Goal: Task Accomplishment & Management: Manage account settings

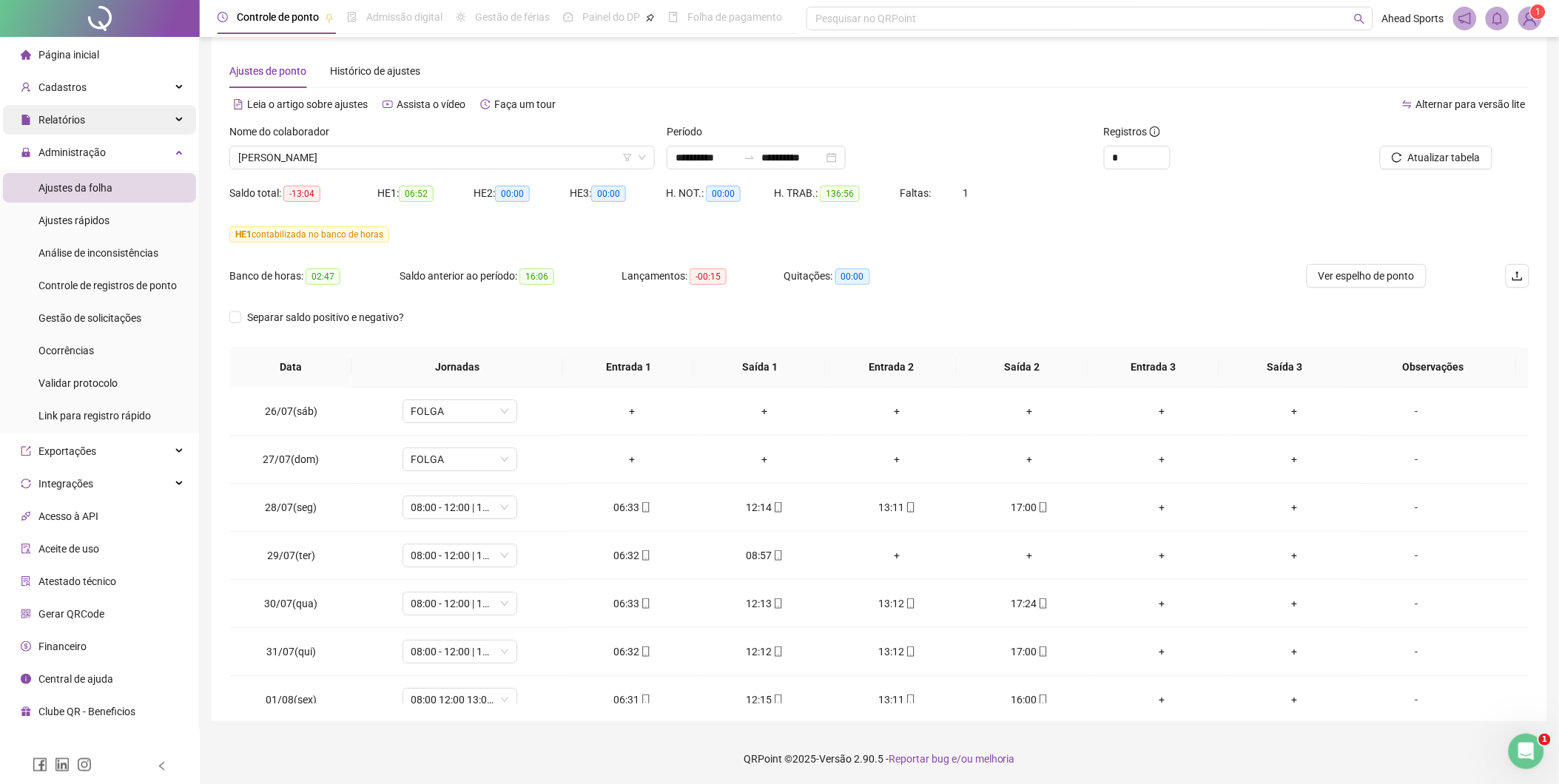
scroll to position [888, 0]
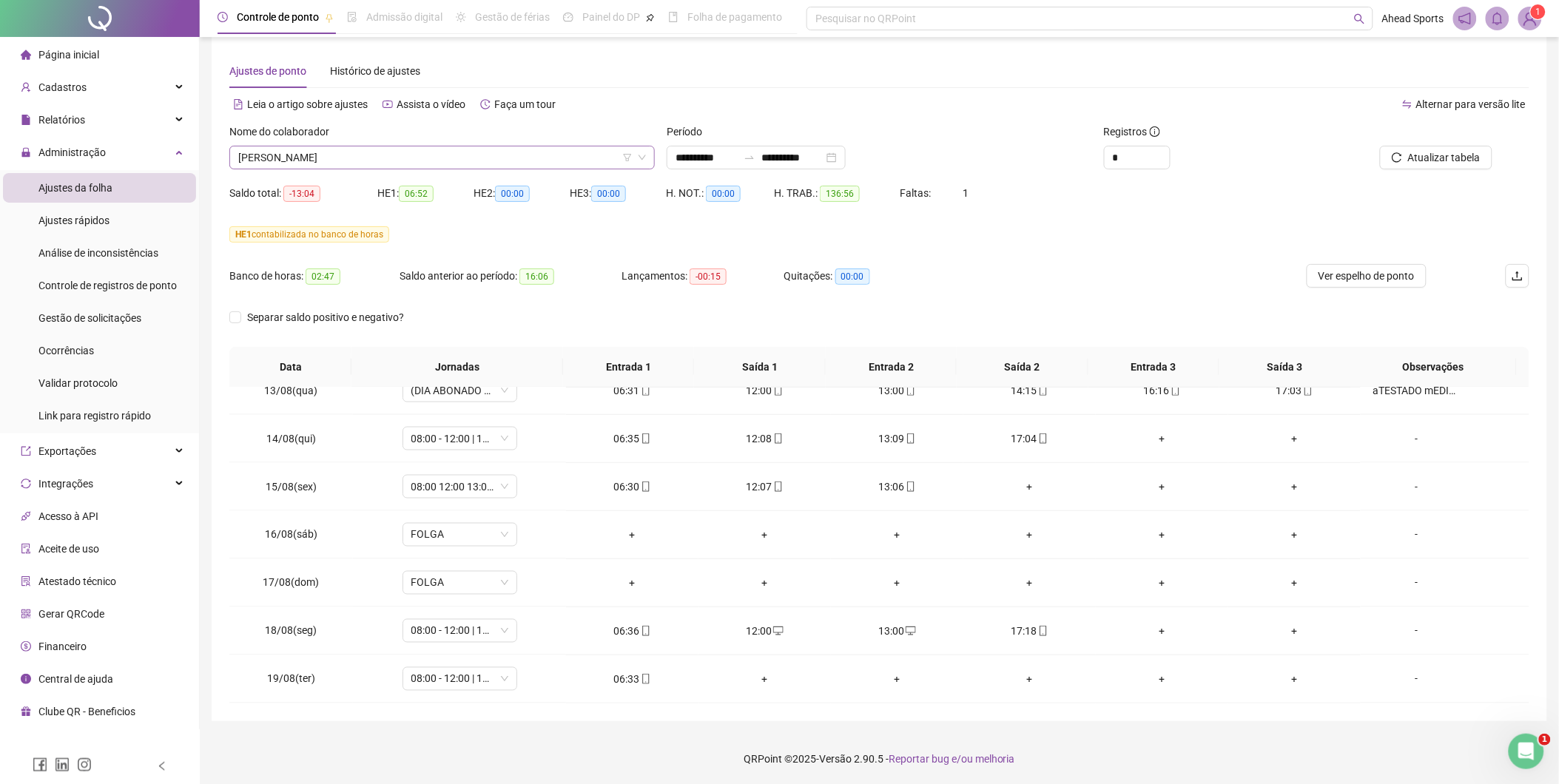
click at [367, 158] on span "[PERSON_NAME]" at bounding box center [442, 157] width 407 height 22
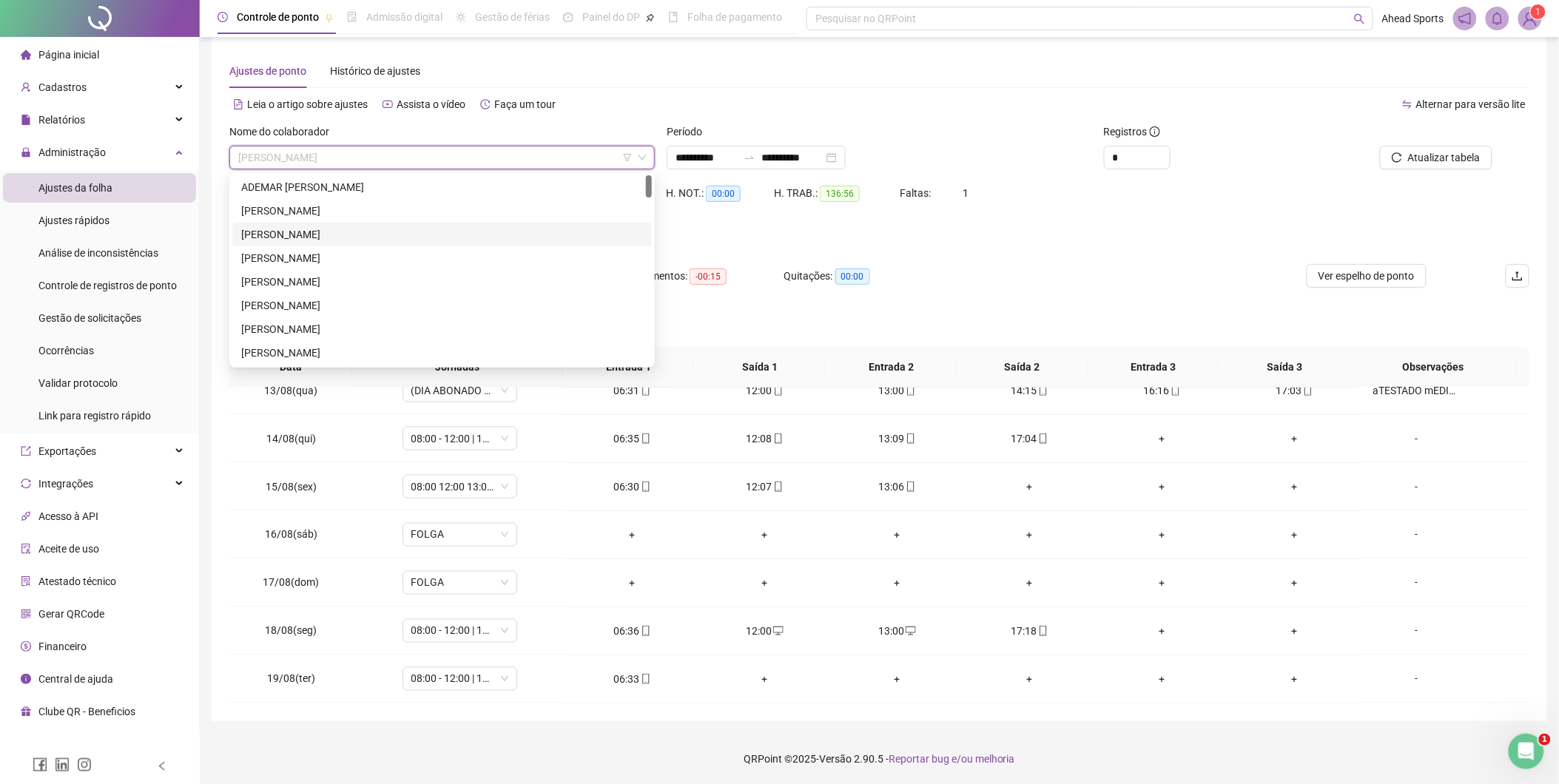
scroll to position [0, 0]
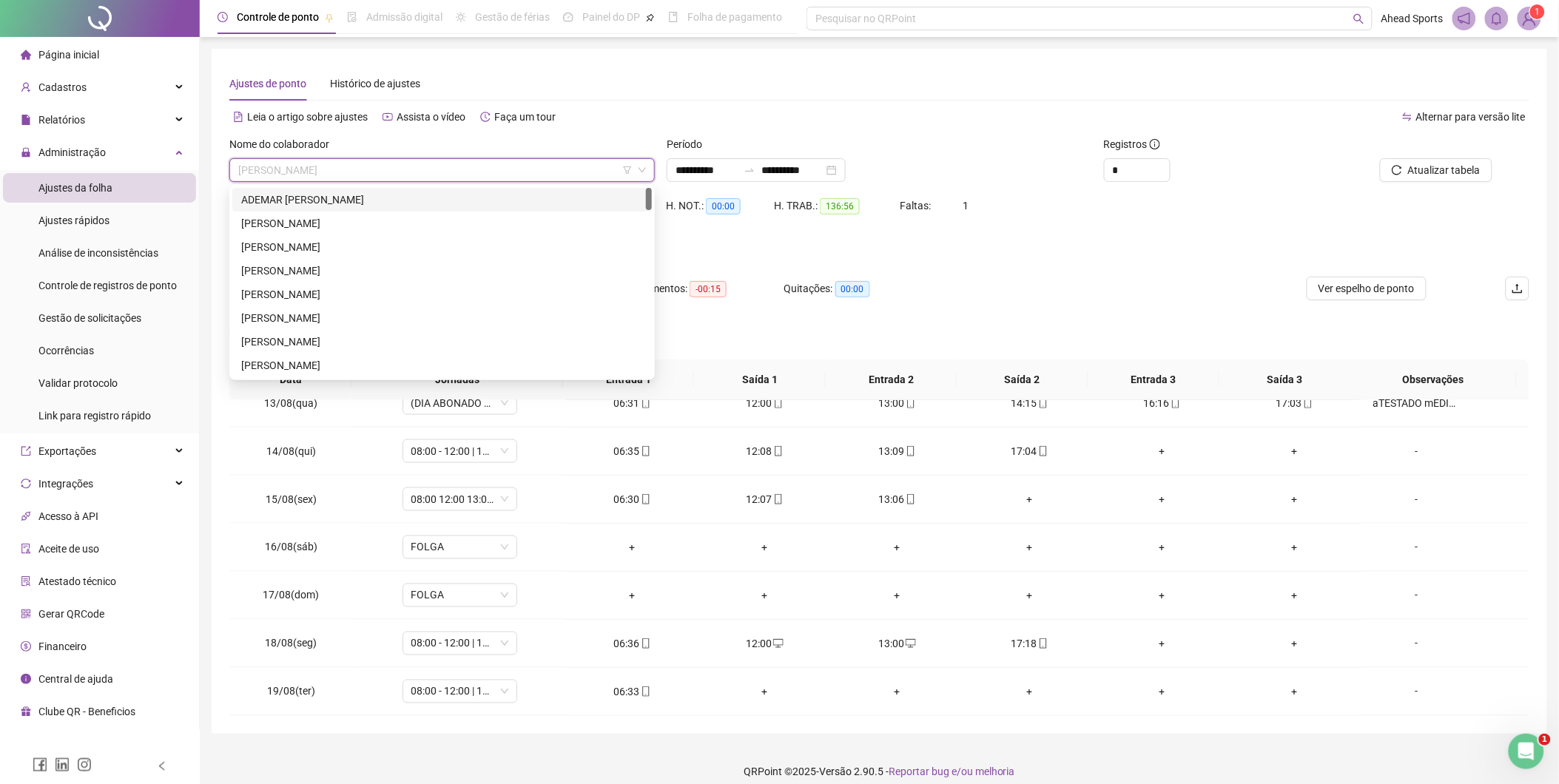
click at [398, 201] on div "ADEMAR [PERSON_NAME]" at bounding box center [442, 199] width 402 height 16
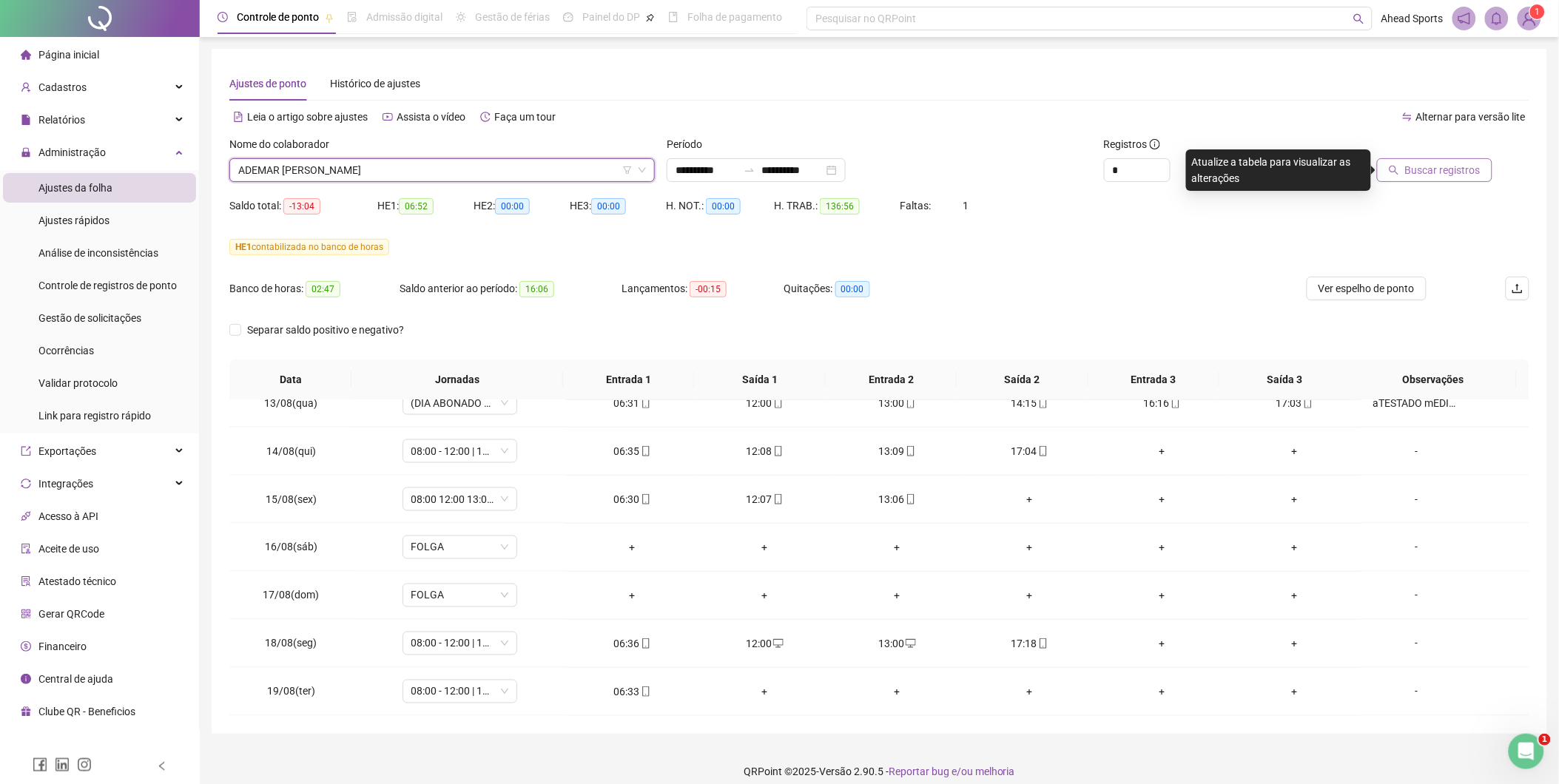
click at [1418, 171] on span "Buscar registros" at bounding box center [1442, 169] width 75 height 16
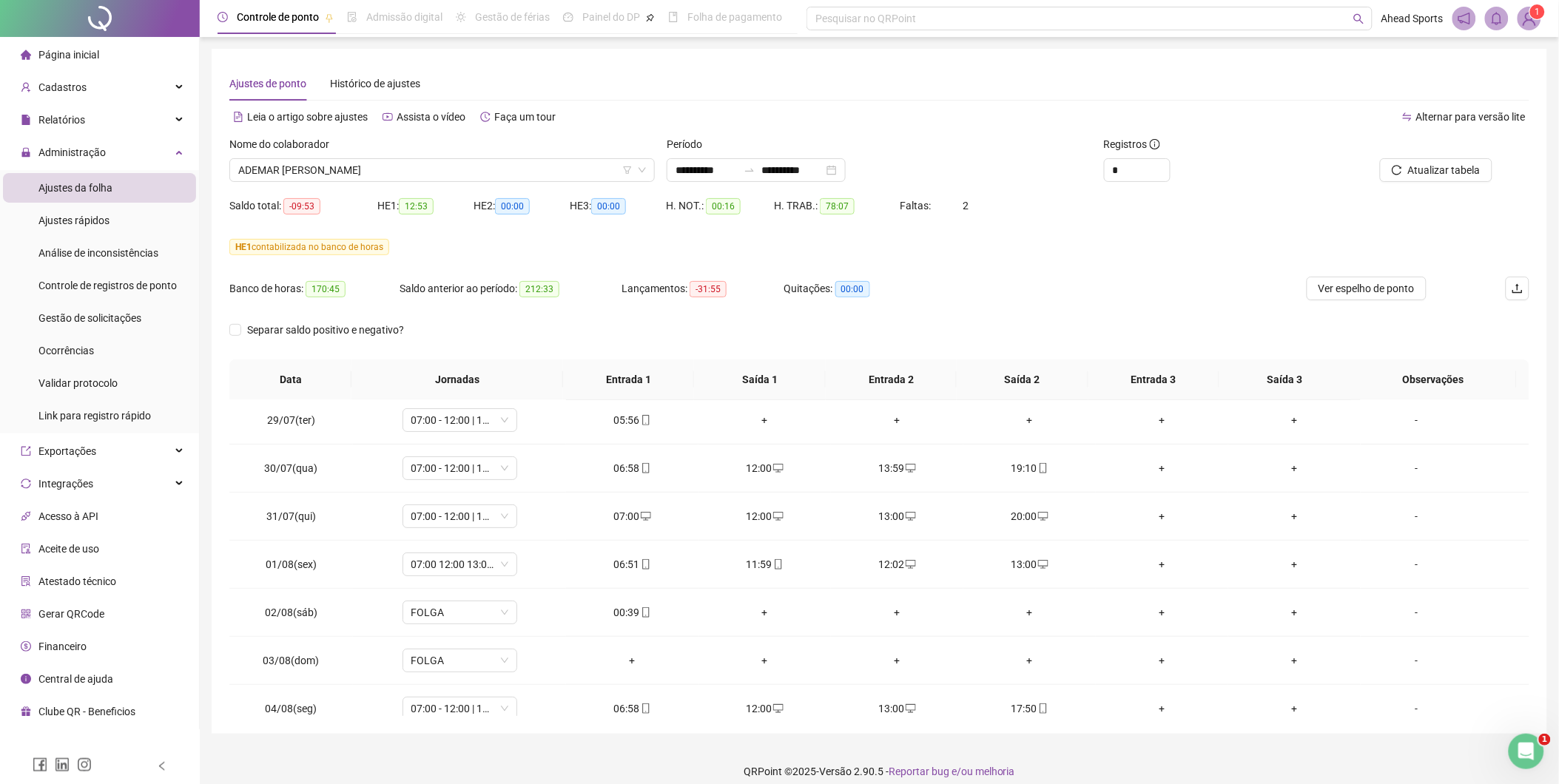
scroll to position [65, 0]
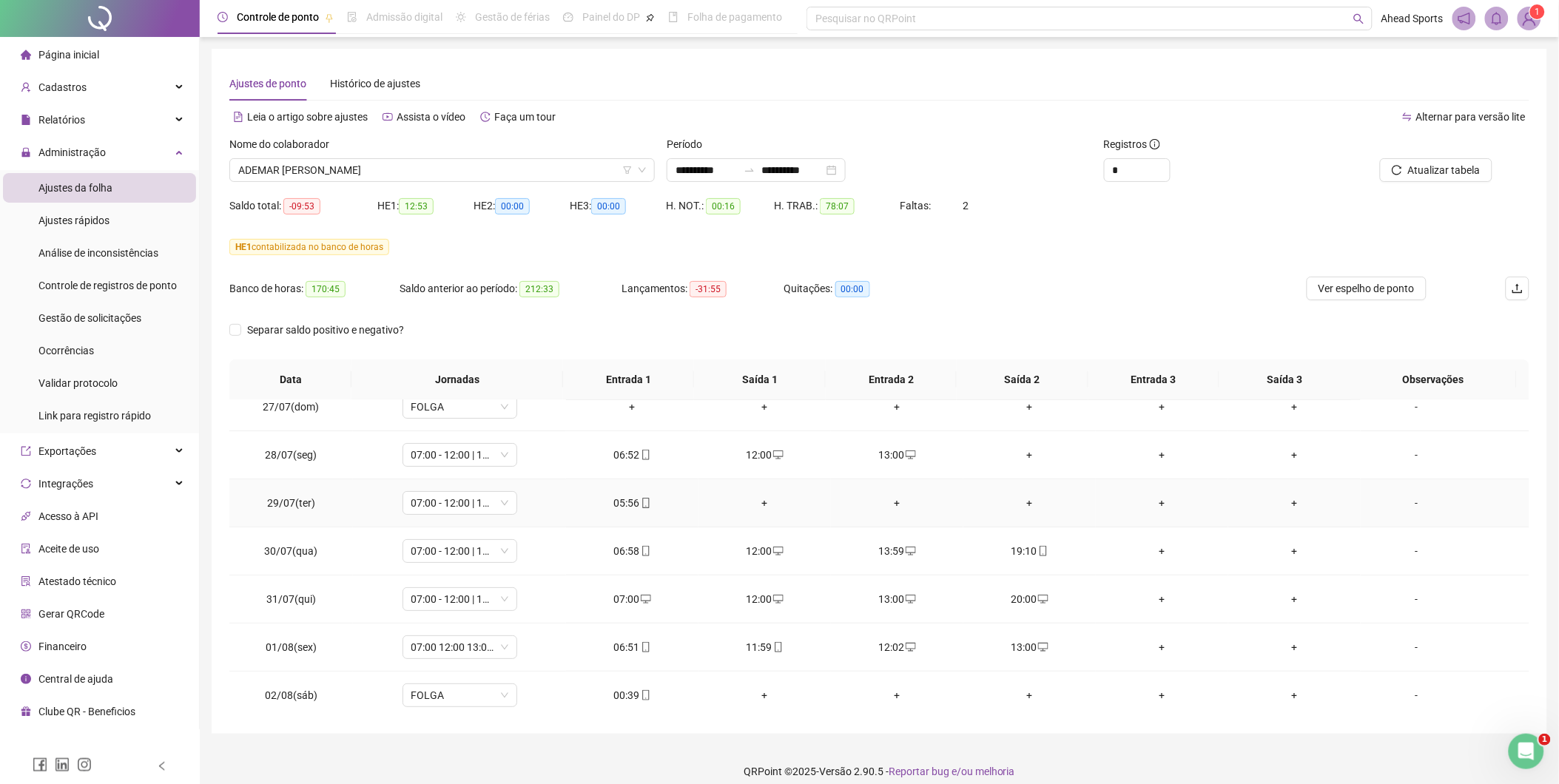
click at [619, 507] on div "05:56" at bounding box center [632, 502] width 109 height 16
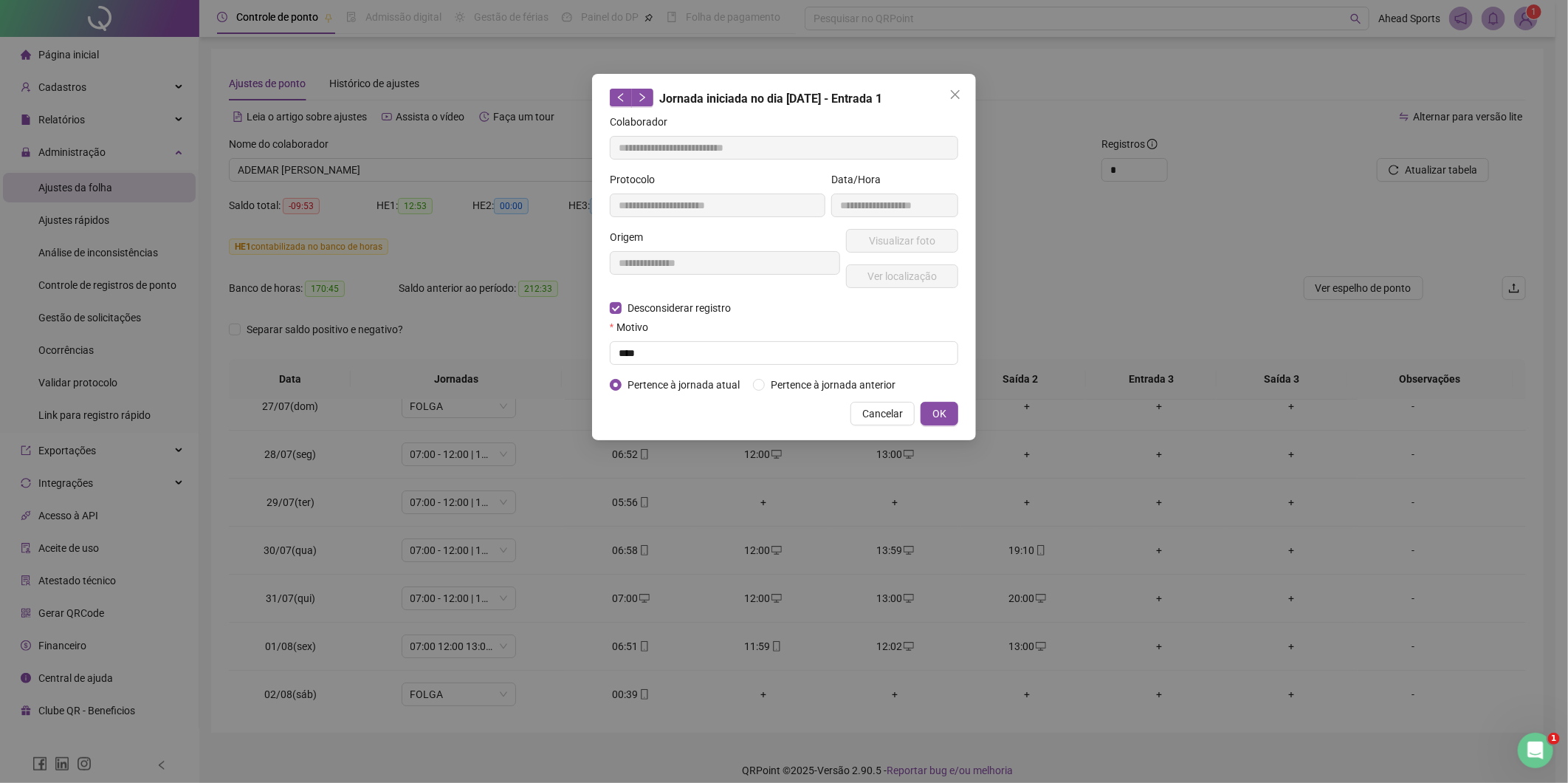
type input "**********"
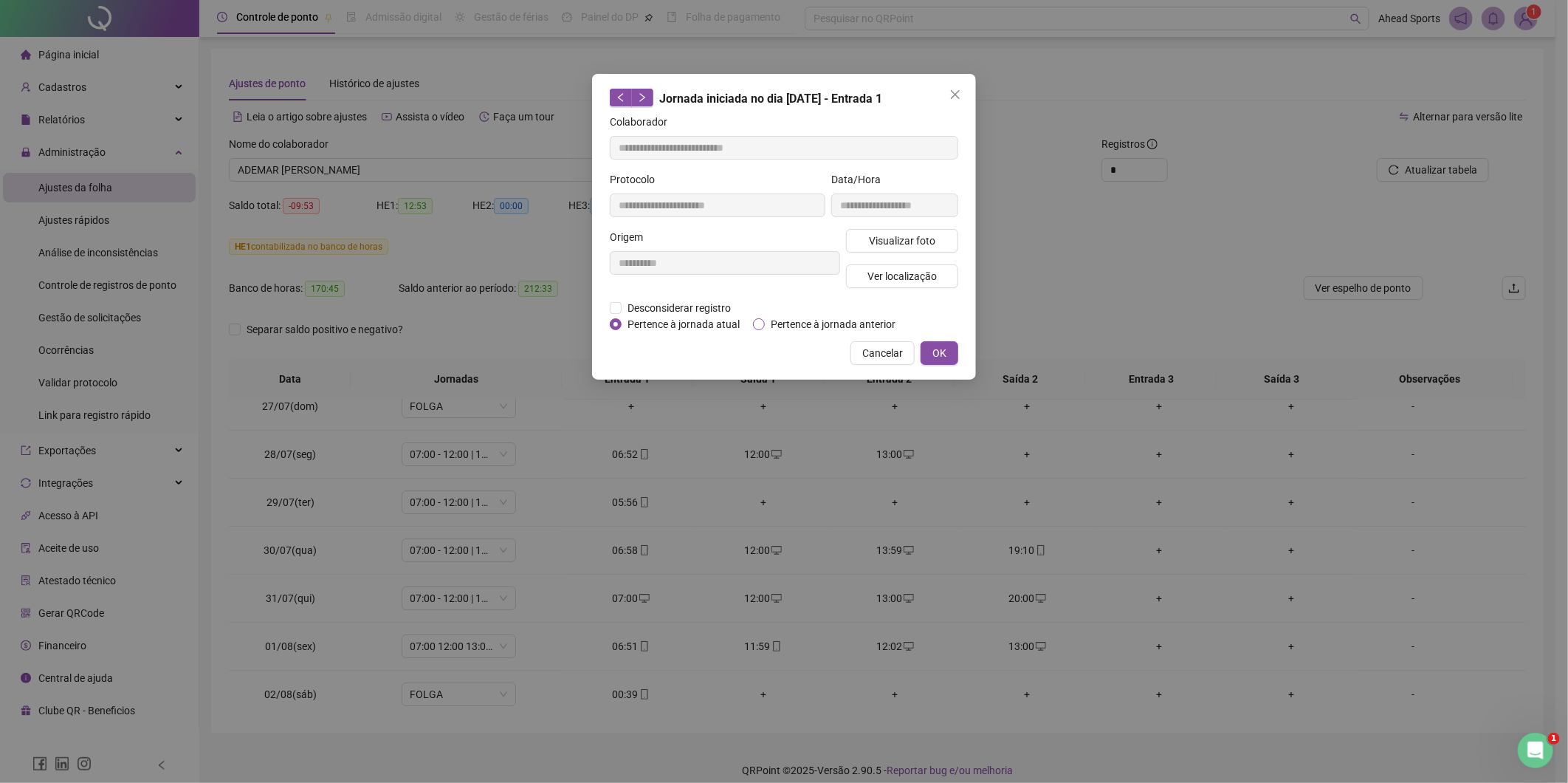
click at [868, 325] on span "Pertence à jornada anterior" at bounding box center [833, 324] width 137 height 16
click at [940, 351] on span "OK" at bounding box center [939, 353] width 14 height 16
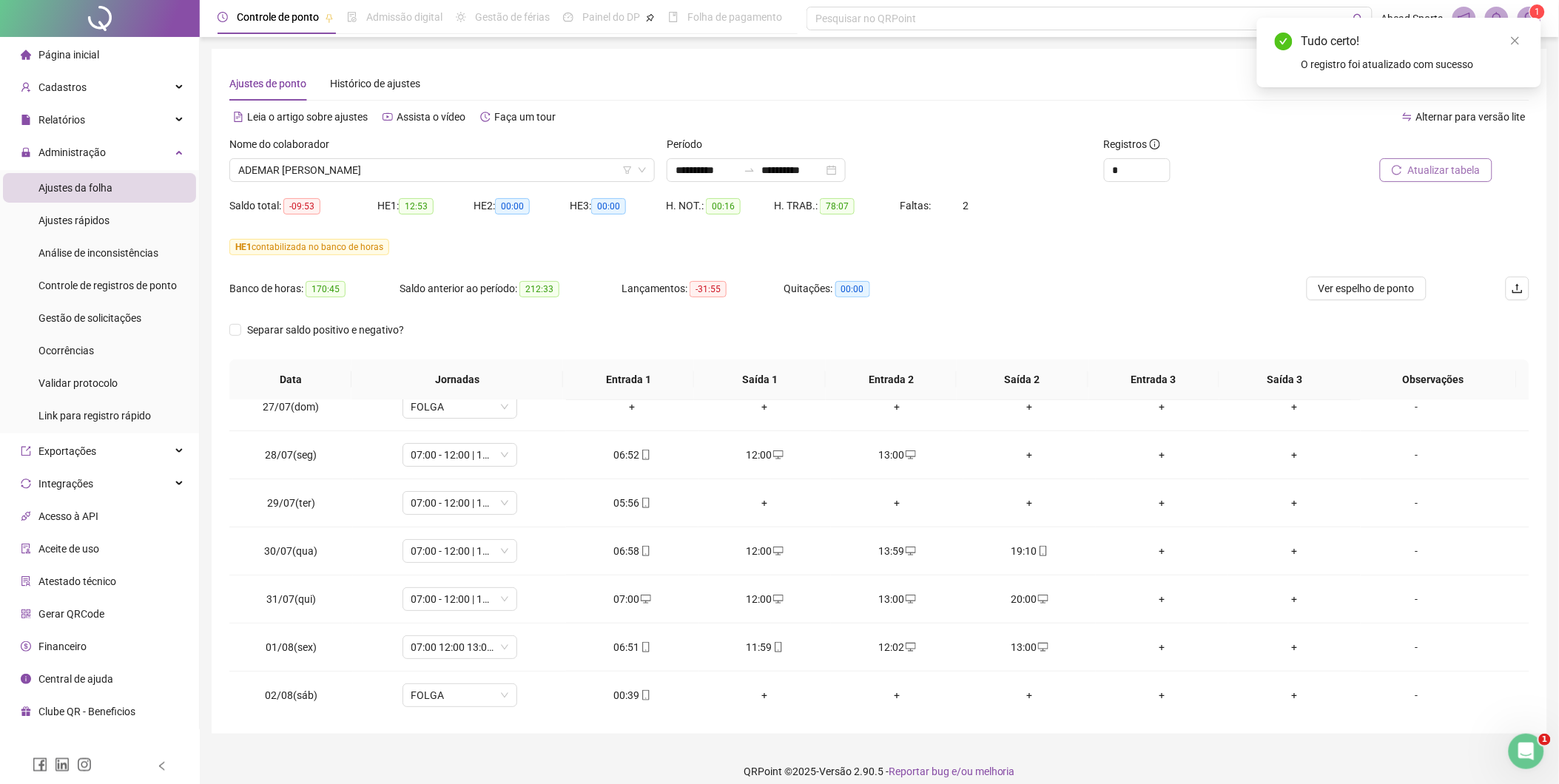
click at [1431, 181] on button "Atualizar tabela" at bounding box center [1436, 169] width 112 height 24
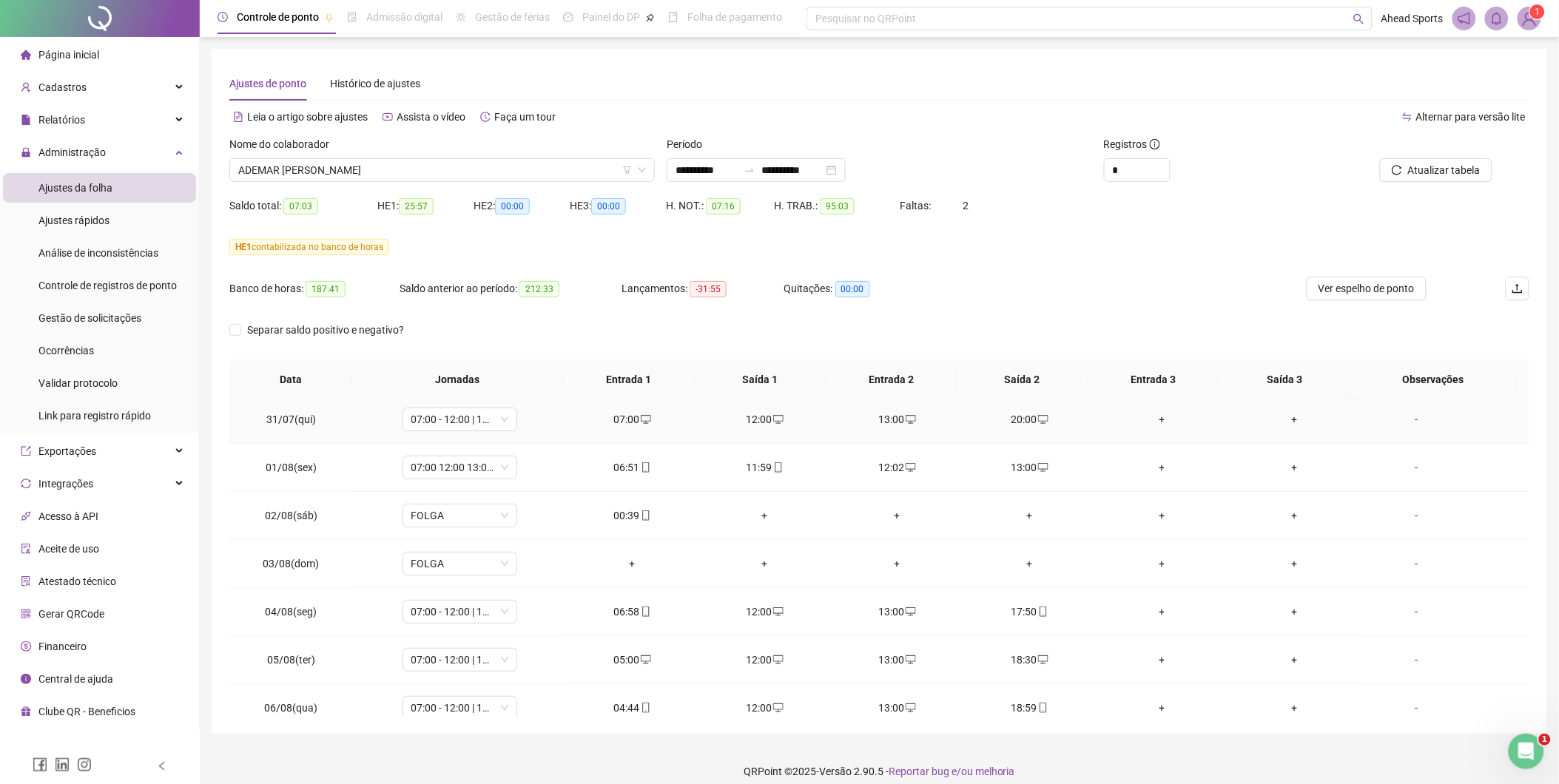
scroll to position [246, 0]
click at [877, 472] on div "12:02" at bounding box center [897, 465] width 109 height 16
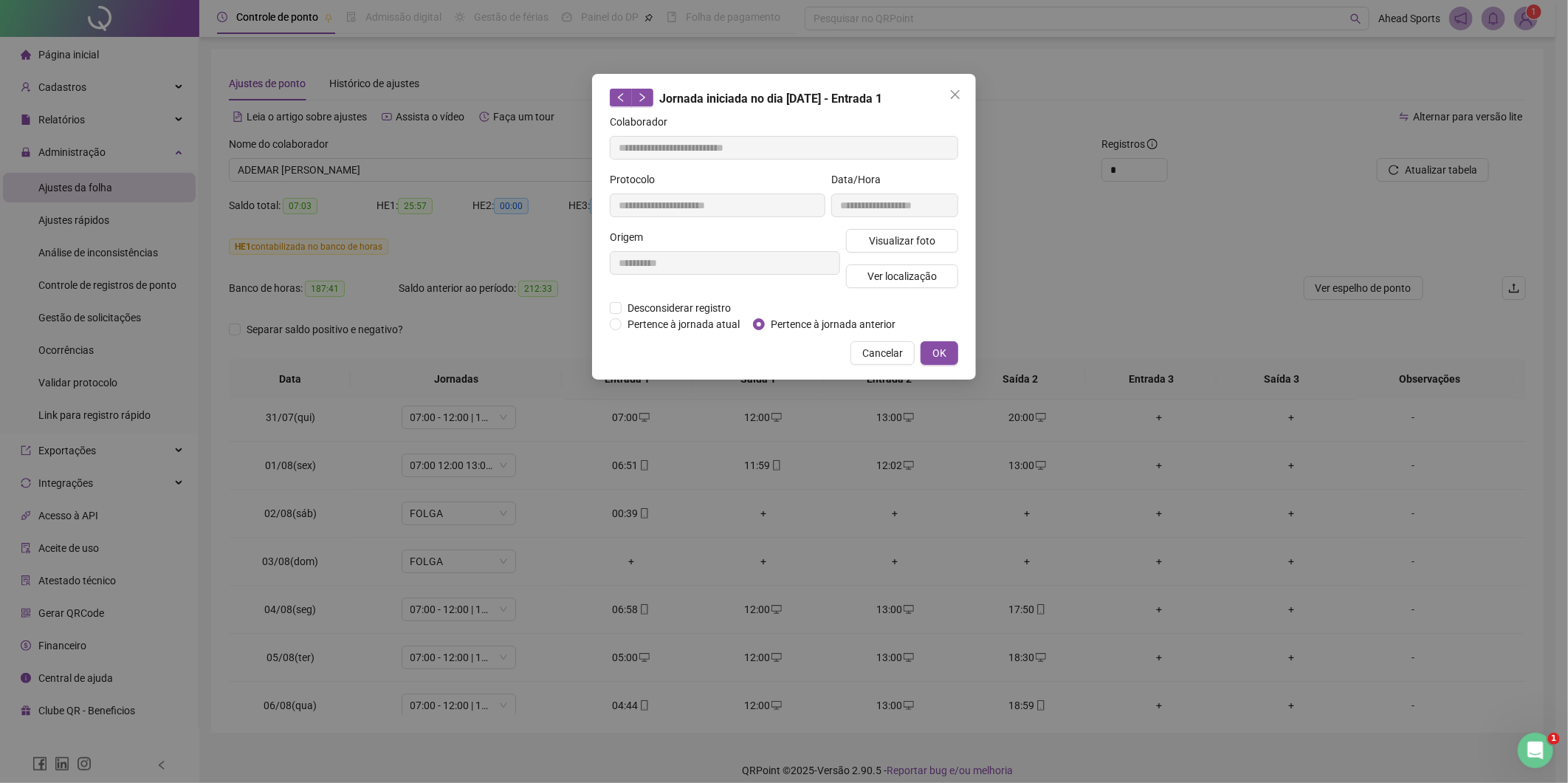
type input "**********"
click at [709, 300] on span "Desconsiderar registro" at bounding box center [679, 308] width 115 height 16
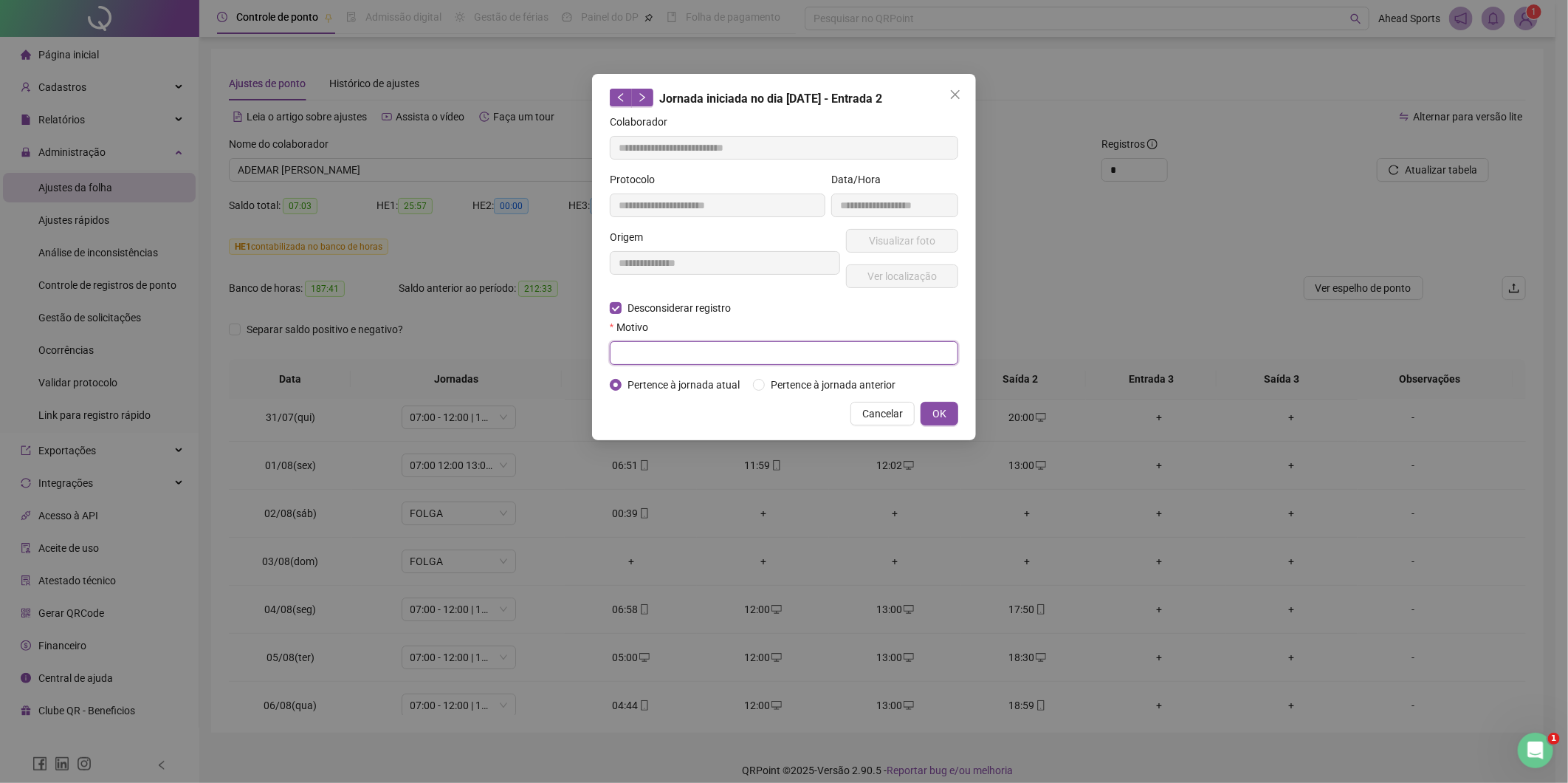
click at [725, 345] on input "text" at bounding box center [784, 353] width 349 height 24
type input "****"
click at [940, 410] on span "OK" at bounding box center [939, 413] width 14 height 16
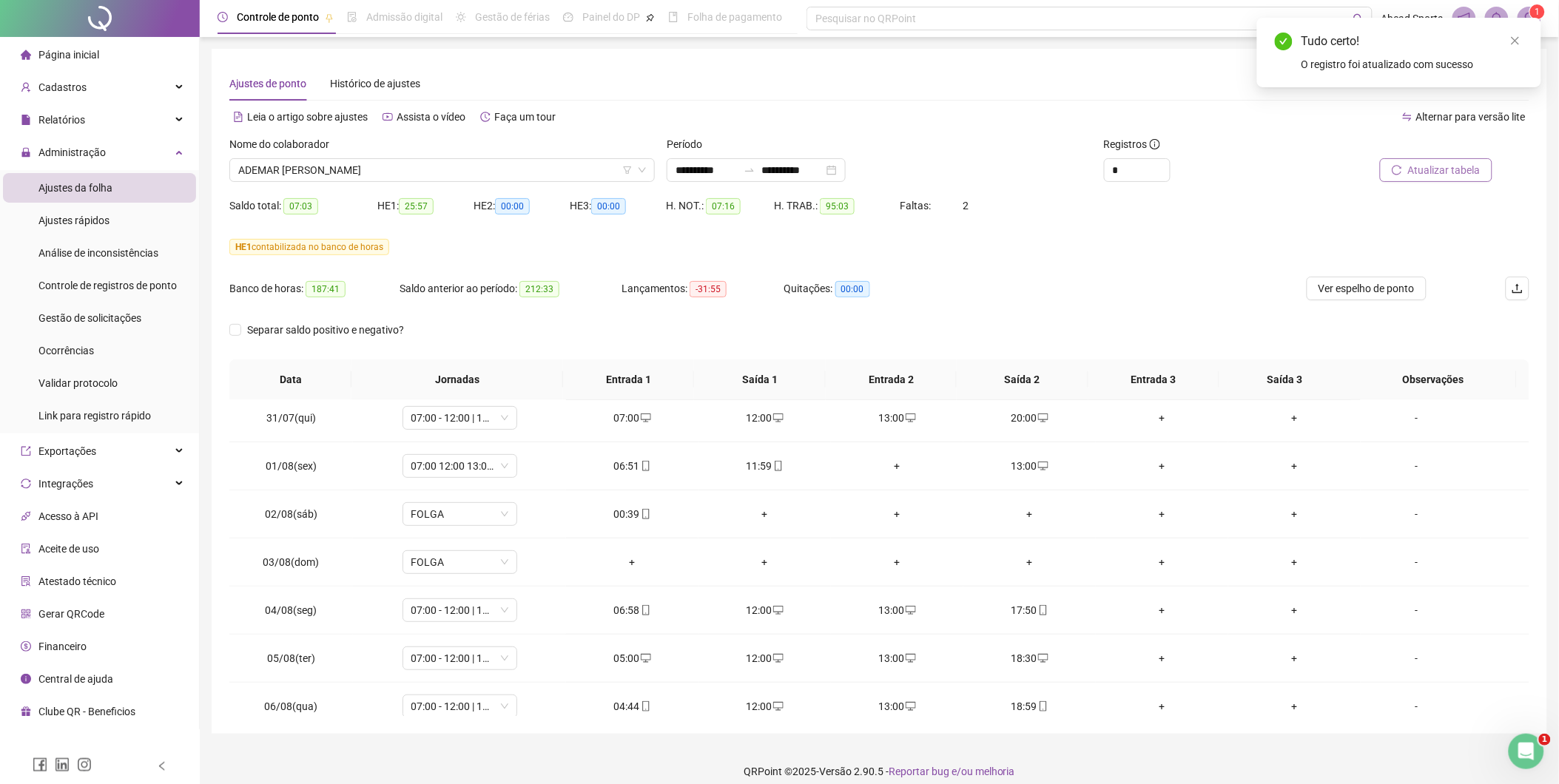
click at [1411, 178] on span "Atualizar tabela" at bounding box center [1444, 169] width 72 height 16
click at [629, 514] on div "00:39" at bounding box center [632, 514] width 109 height 16
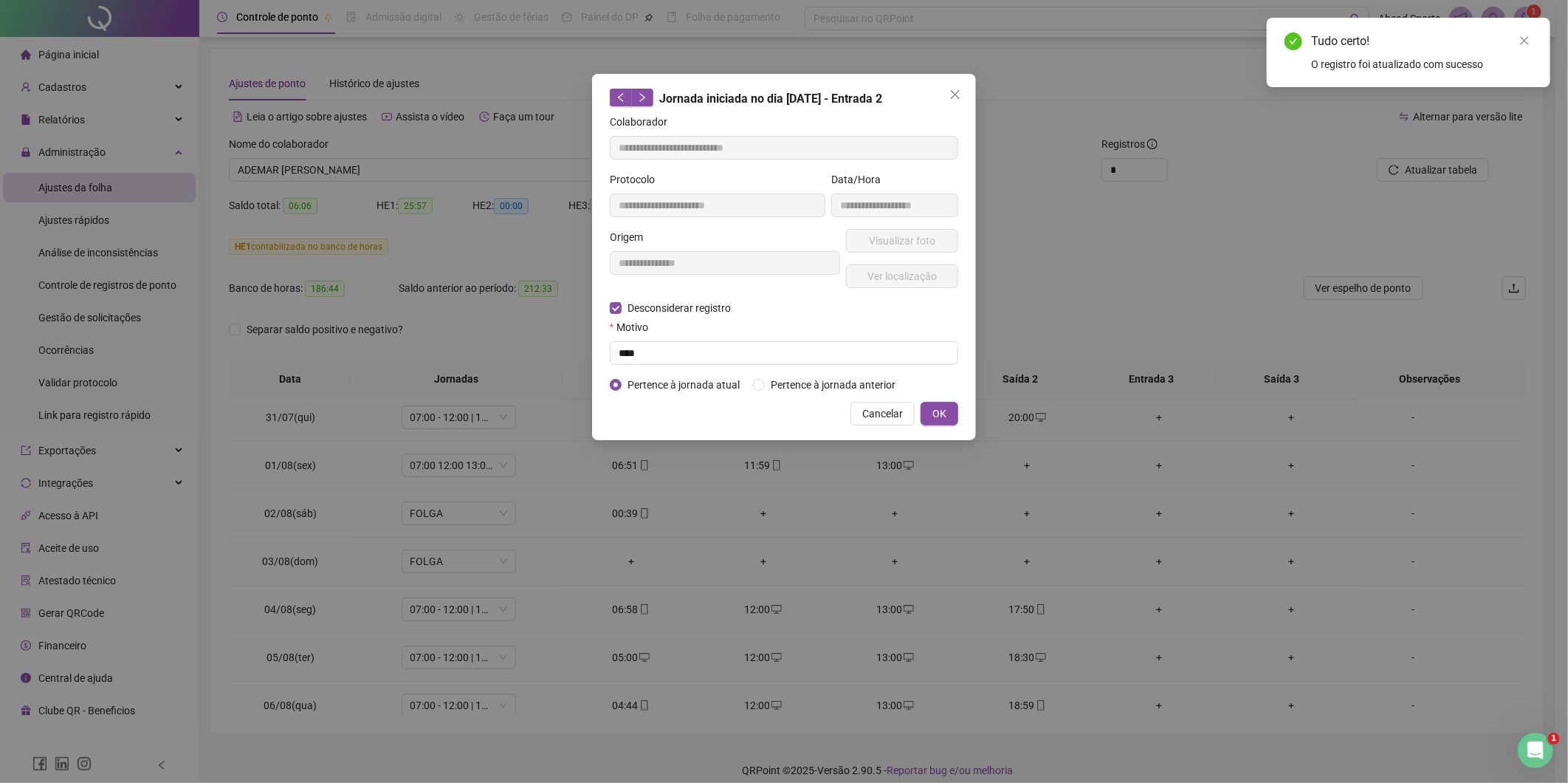
type input "**********"
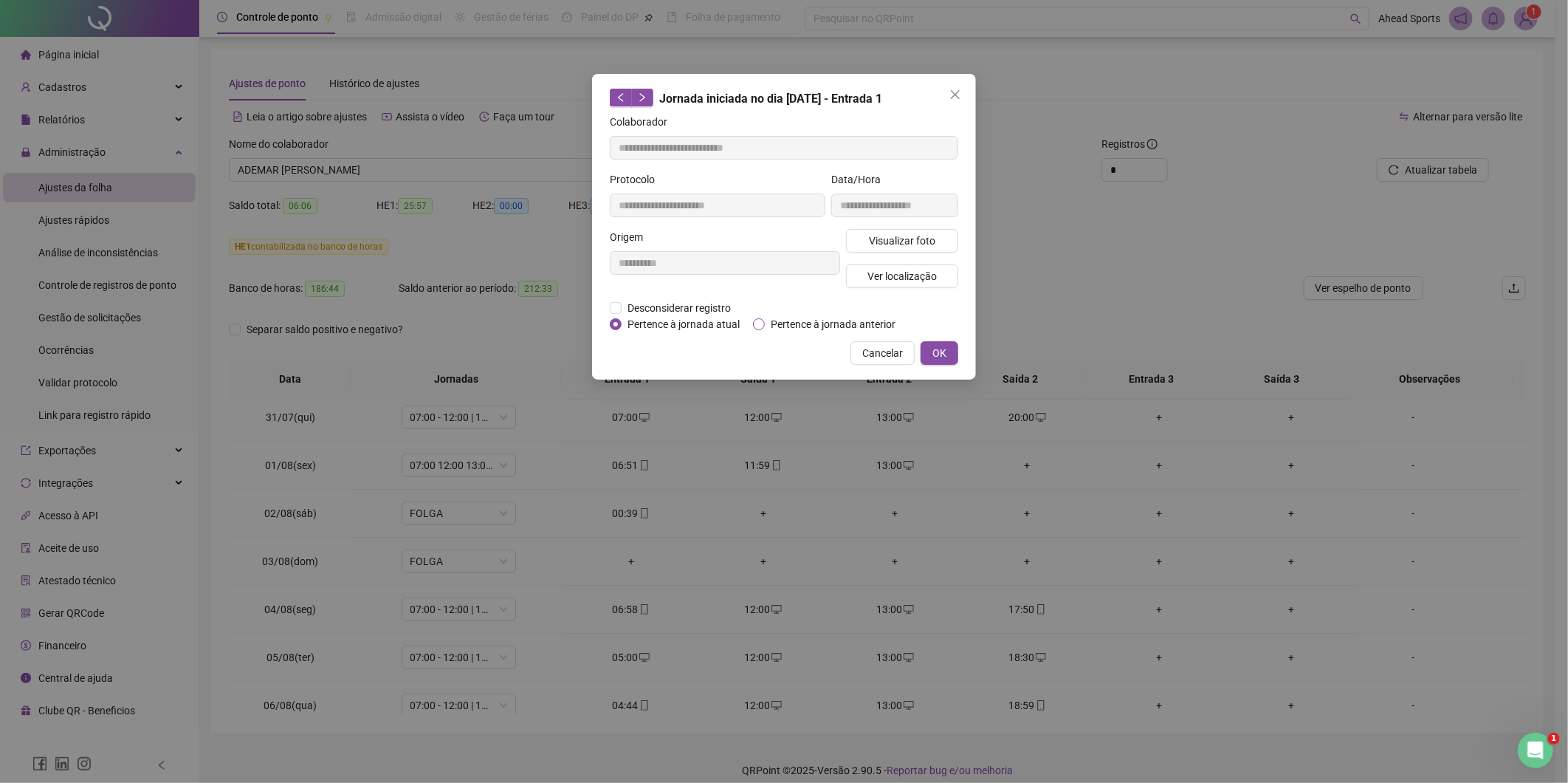
click at [798, 327] on span "Pertence à jornada anterior" at bounding box center [833, 324] width 137 height 16
click at [945, 351] on span "OK" at bounding box center [939, 353] width 14 height 16
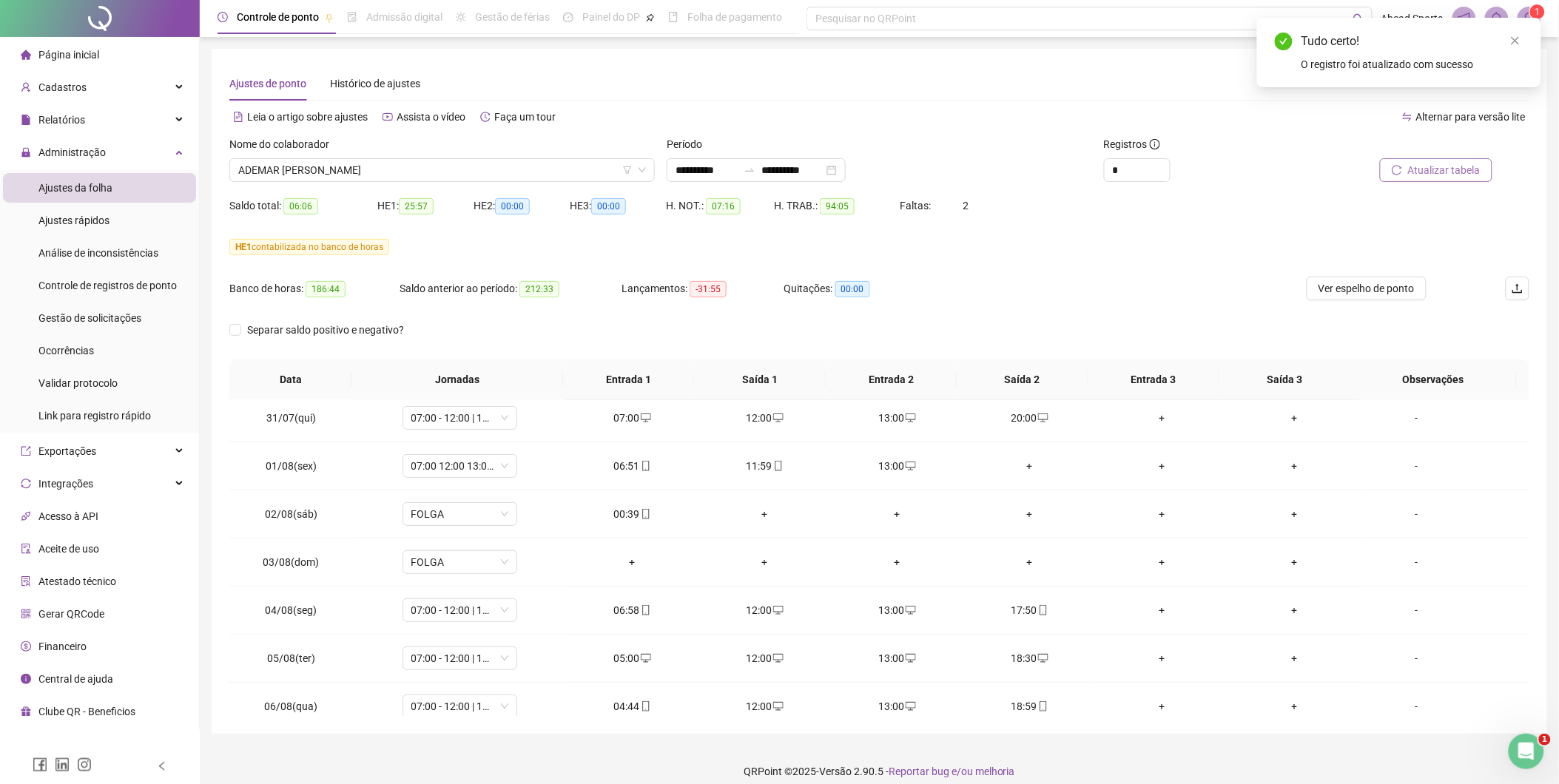
click at [1421, 176] on span "Atualizar tabela" at bounding box center [1444, 169] width 72 height 16
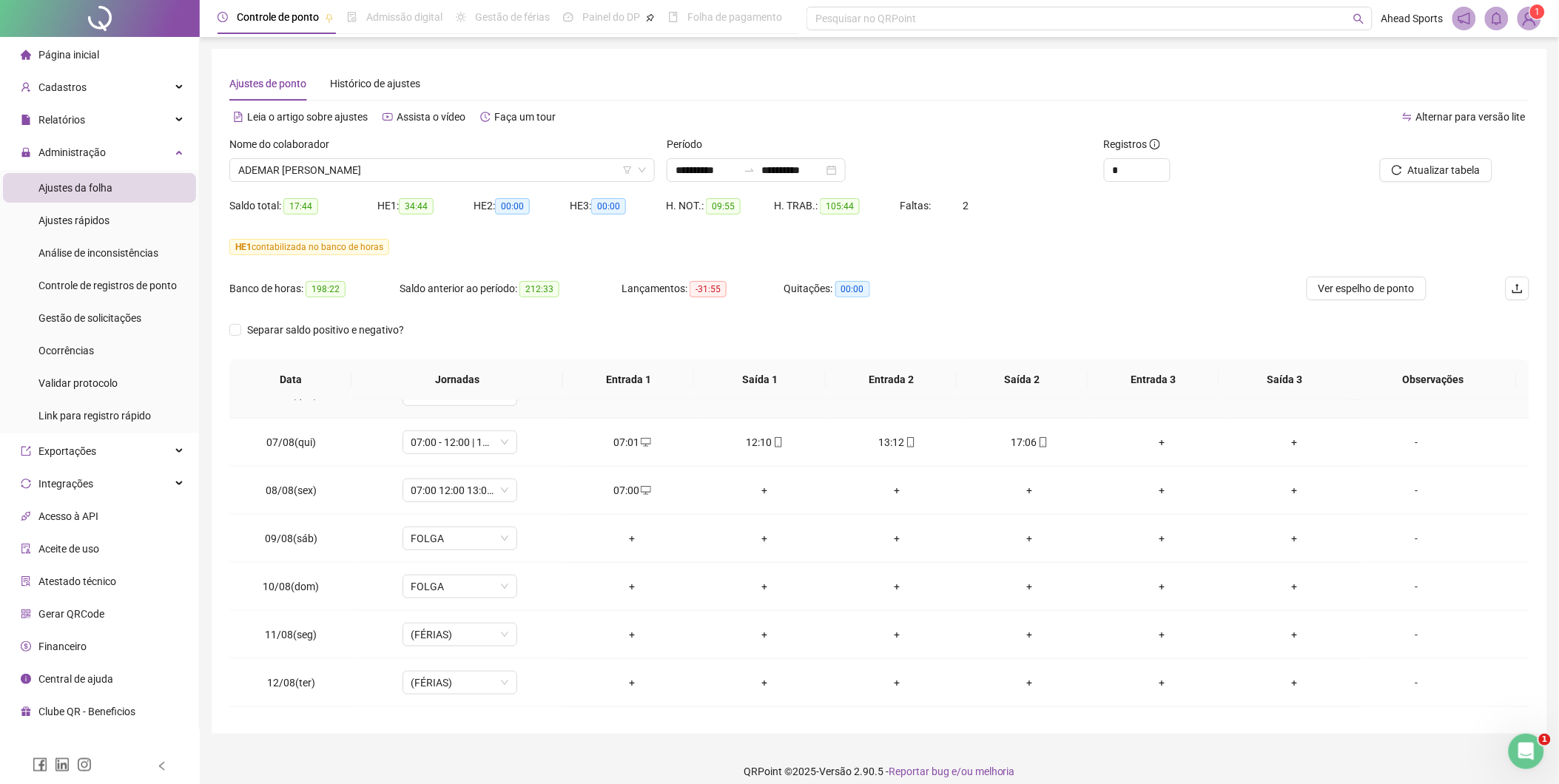
scroll to position [410, 0]
click at [622, 641] on div "07:00" at bounding box center [632, 637] width 109 height 16
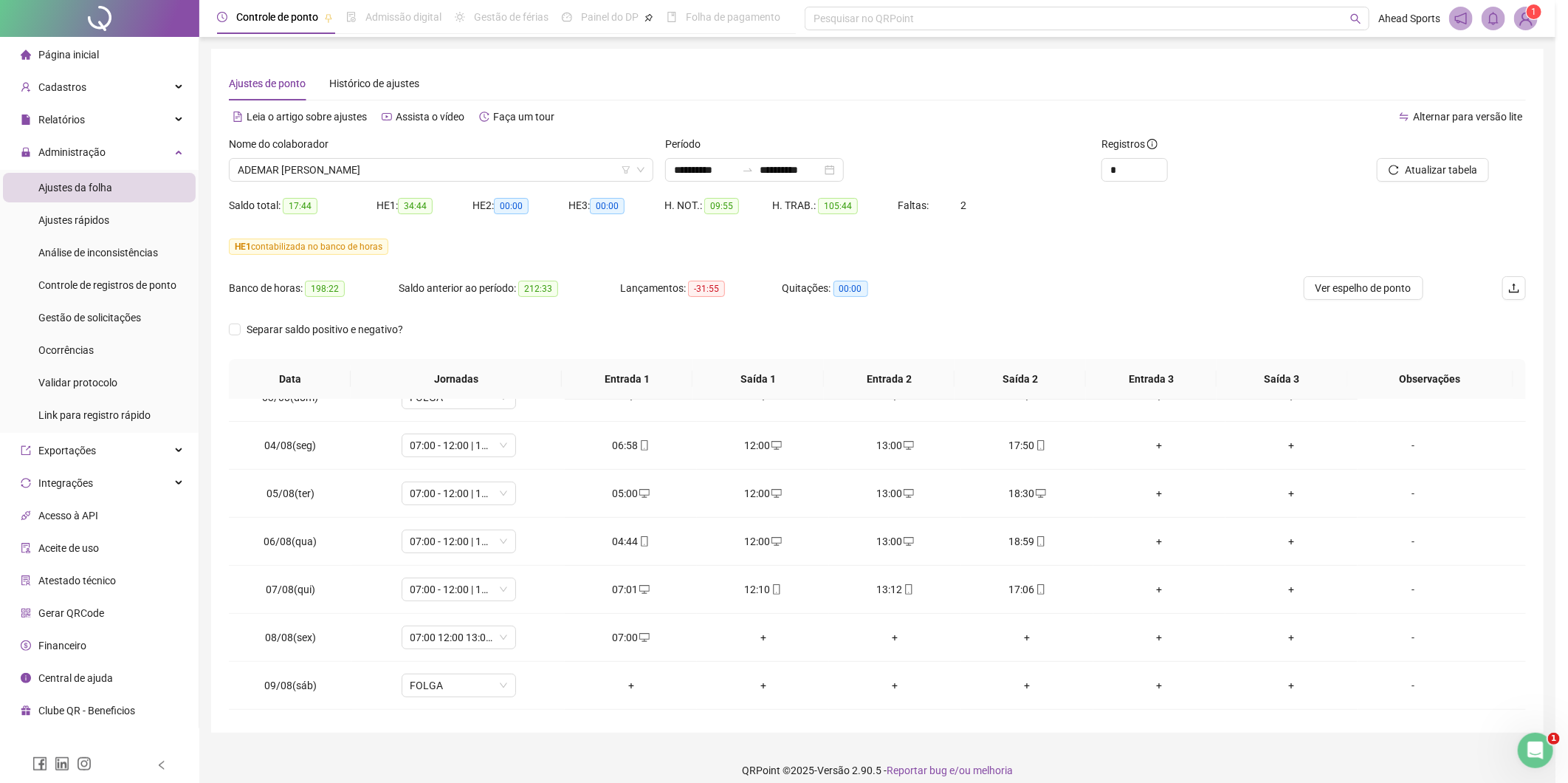
type input "**********"
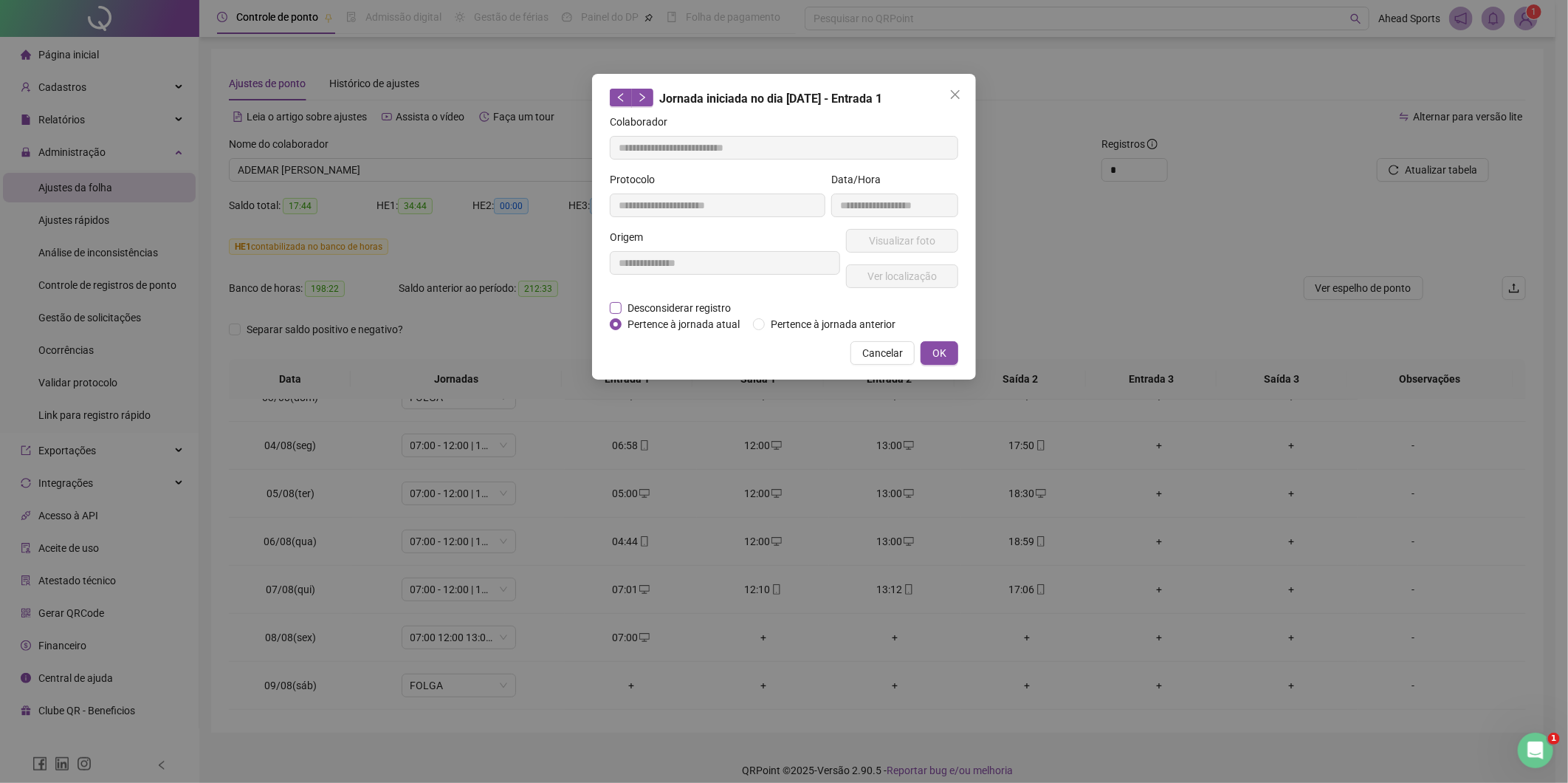
click at [690, 311] on span "Desconsiderar registro" at bounding box center [679, 308] width 115 height 16
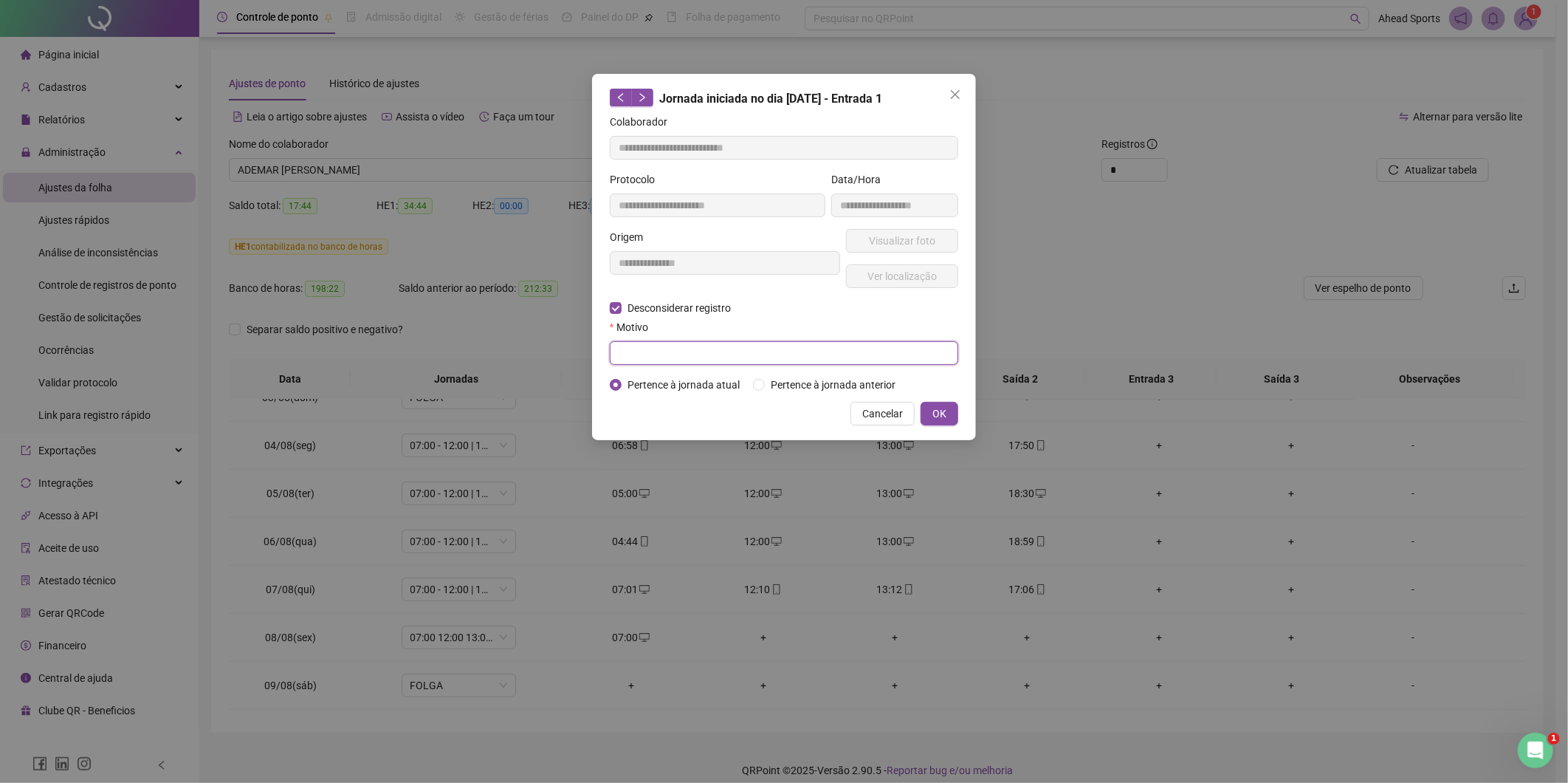
click at [690, 354] on input "text" at bounding box center [784, 353] width 349 height 24
type input "****"
click at [947, 409] on button "OK" at bounding box center [939, 413] width 38 height 24
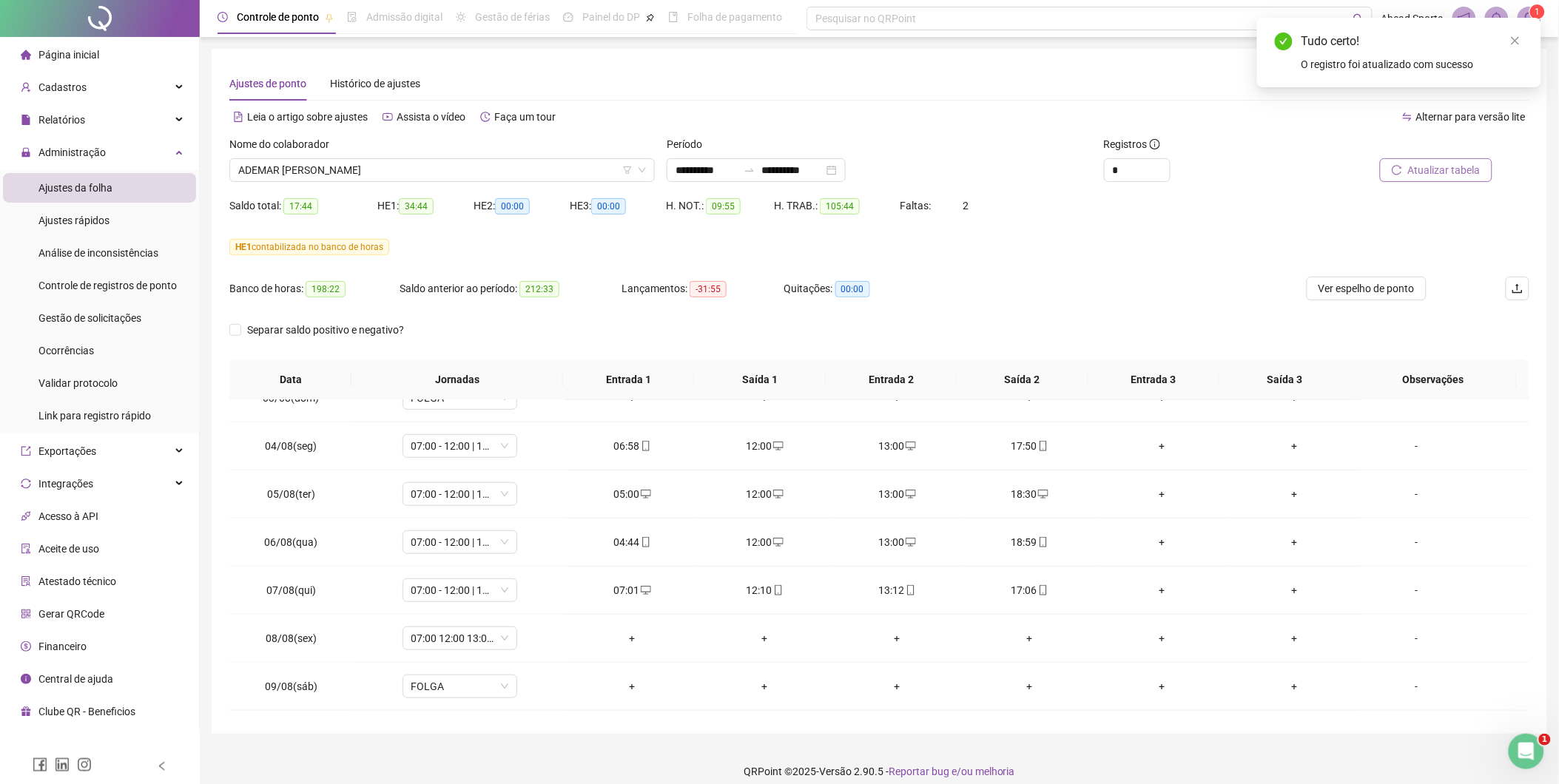
click at [1431, 175] on span "Atualizar tabela" at bounding box center [1444, 169] width 72 height 16
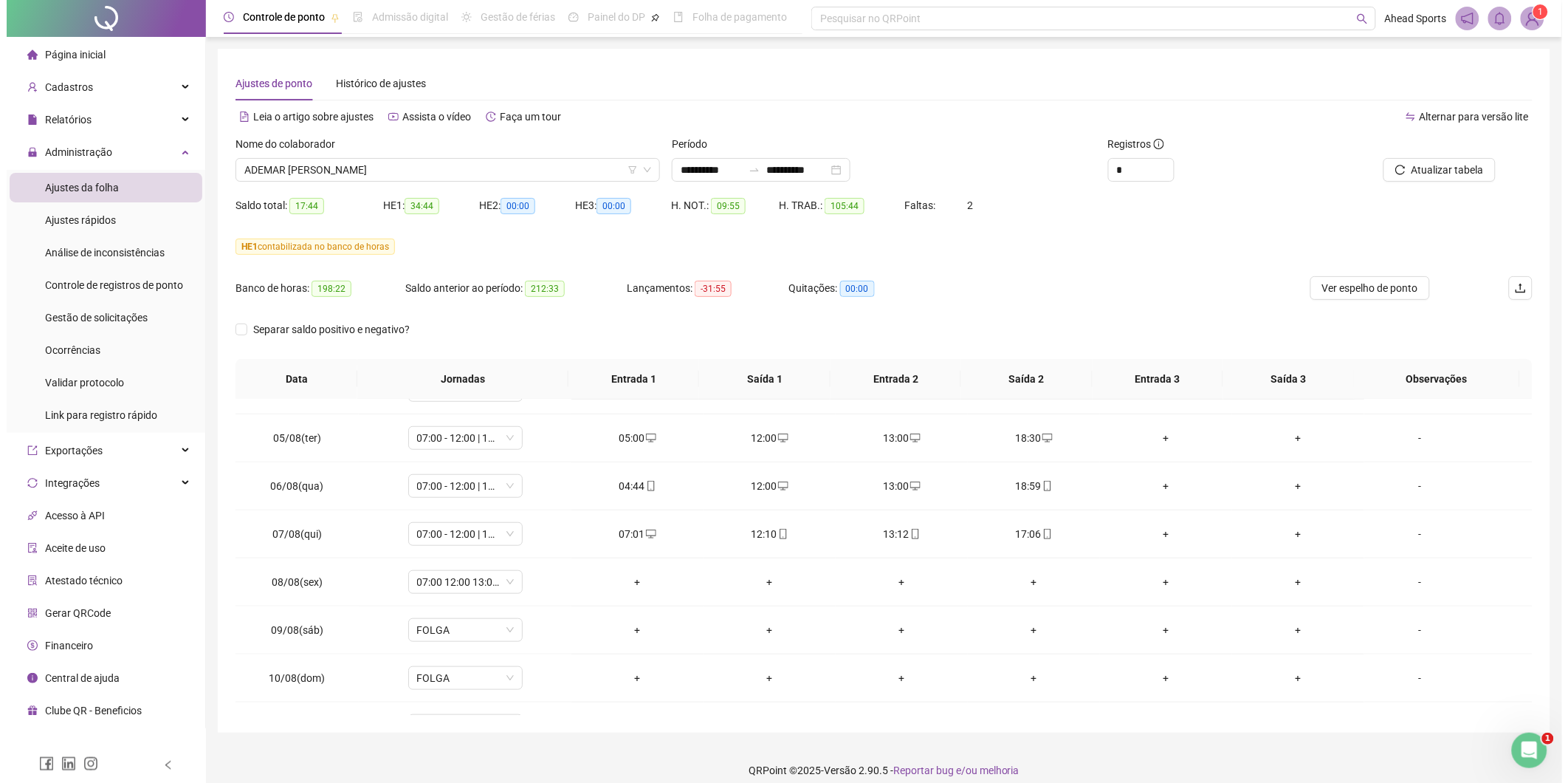
scroll to position [492, 0]
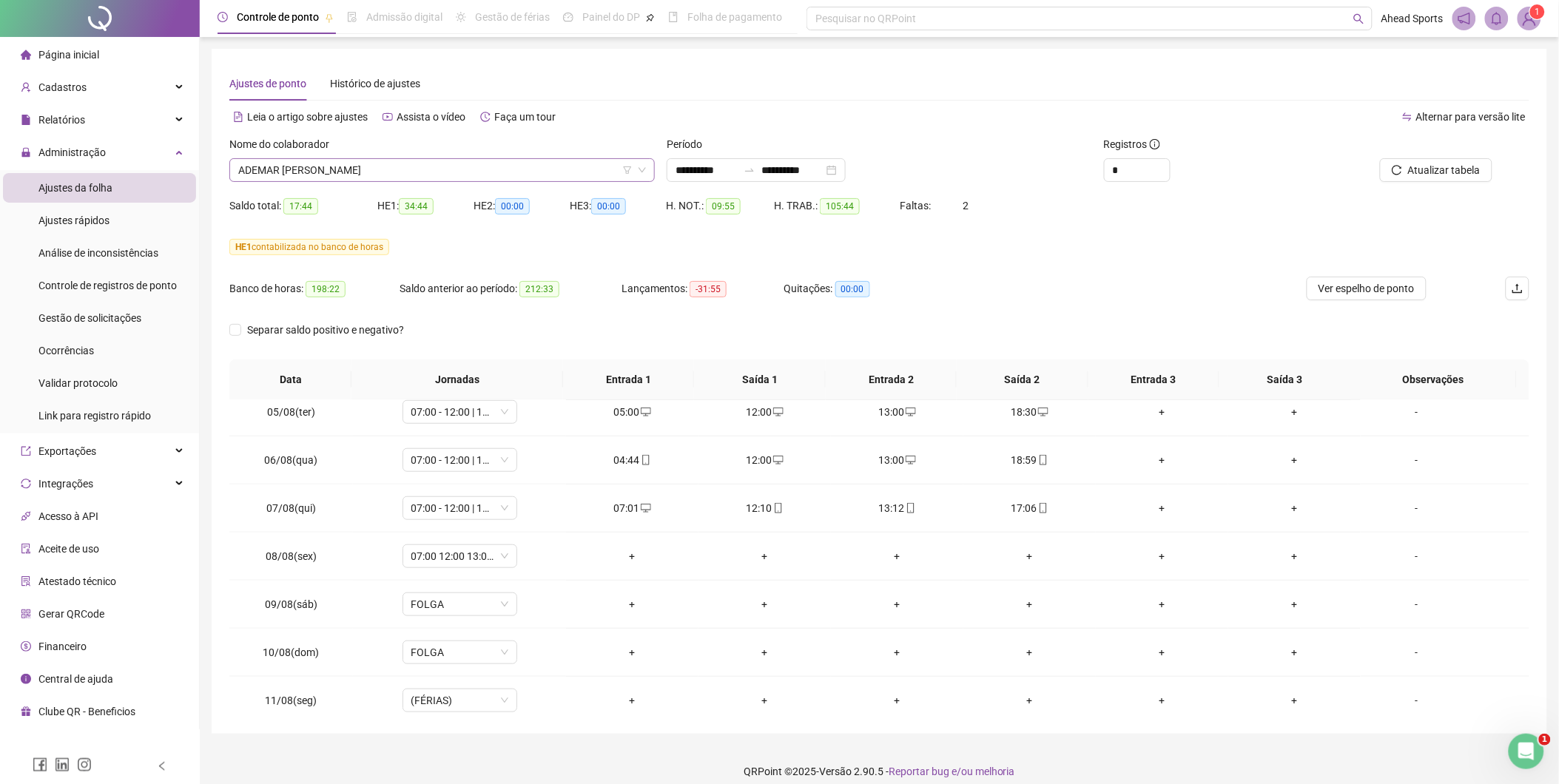
click at [586, 167] on span "ADEMAR [PERSON_NAME]" at bounding box center [442, 169] width 407 height 22
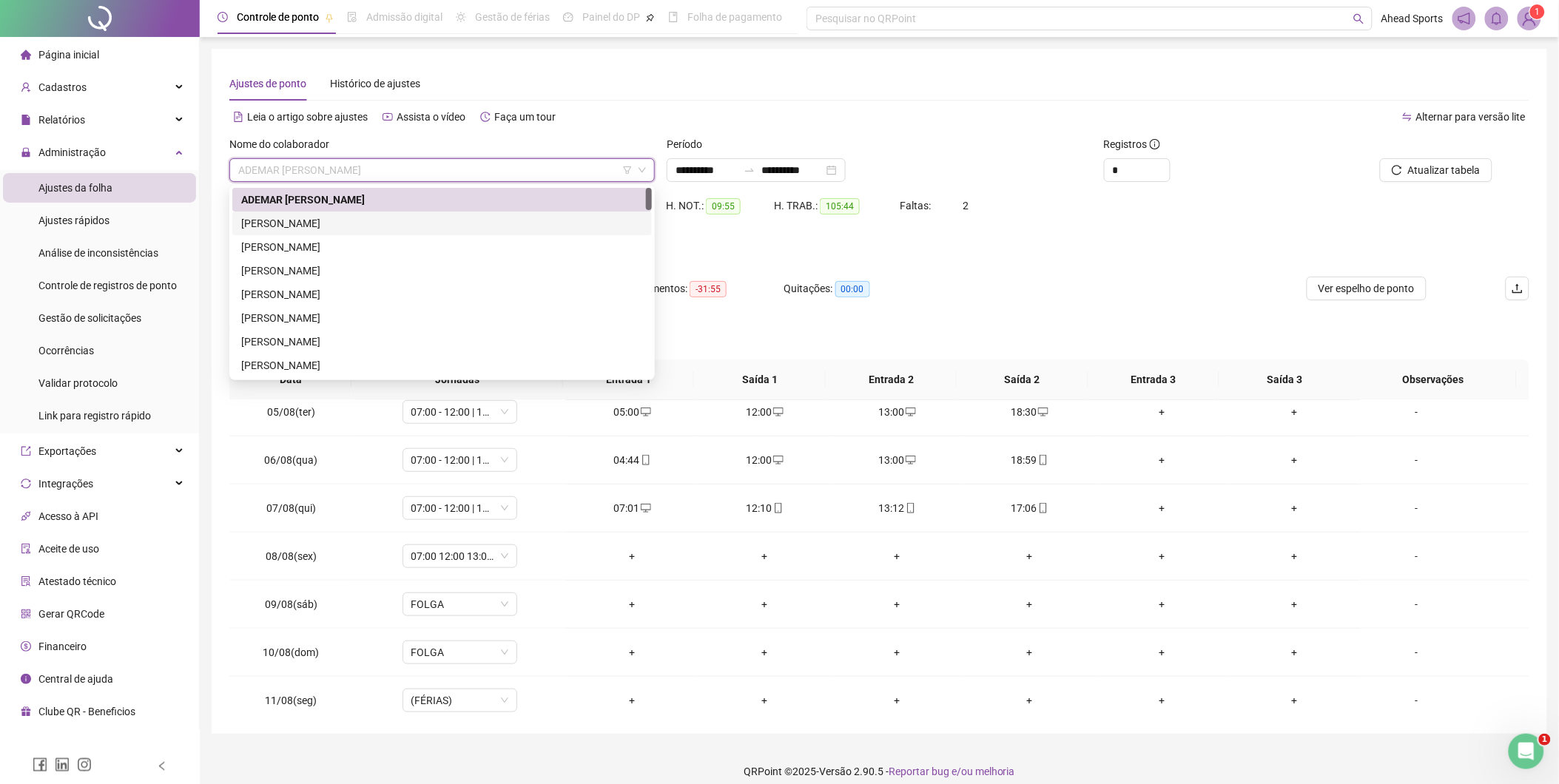
click at [468, 226] on div "[PERSON_NAME]" at bounding box center [442, 223] width 402 height 16
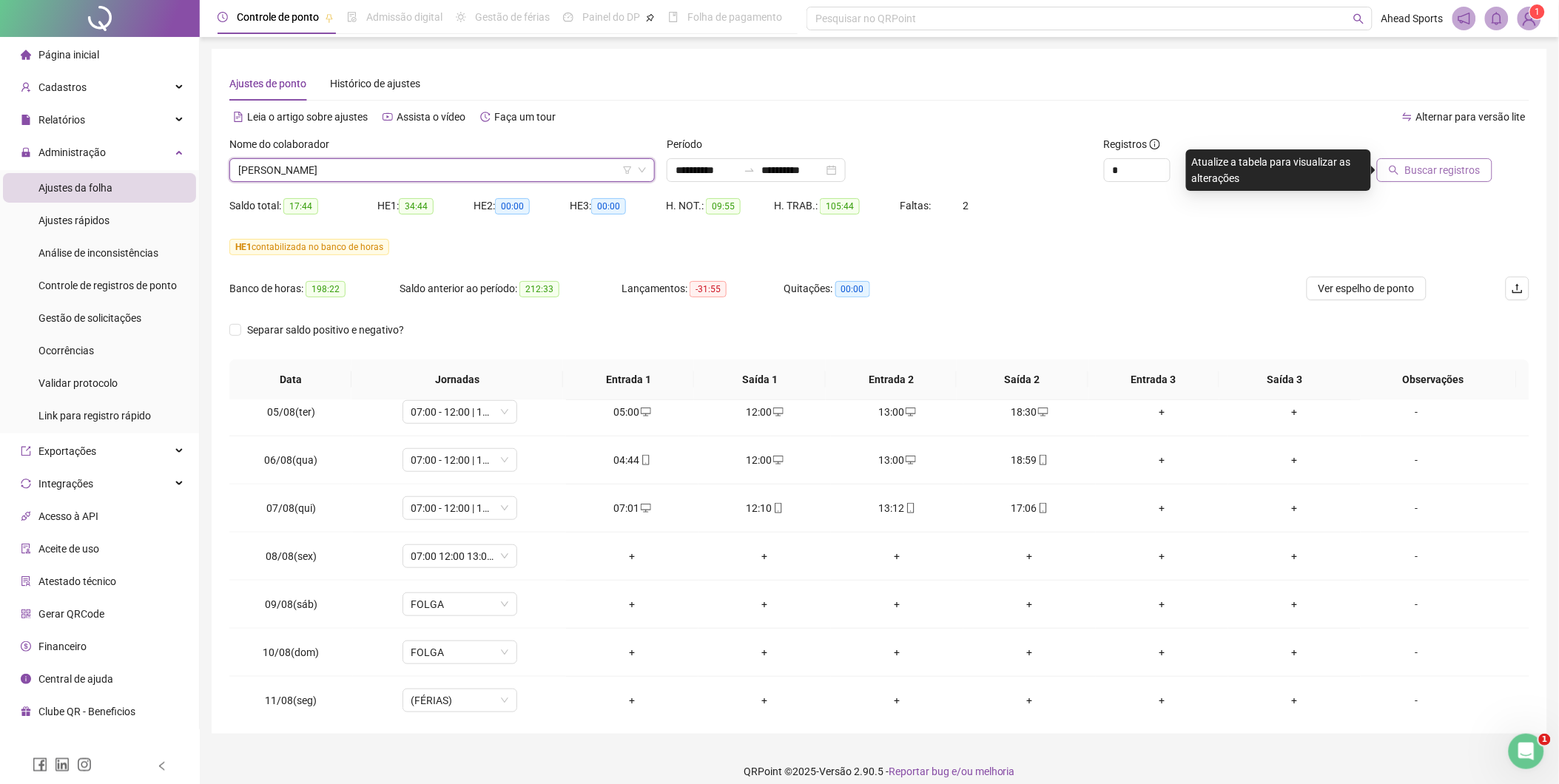
click at [1441, 167] on span "Buscar registros" at bounding box center [1442, 169] width 75 height 16
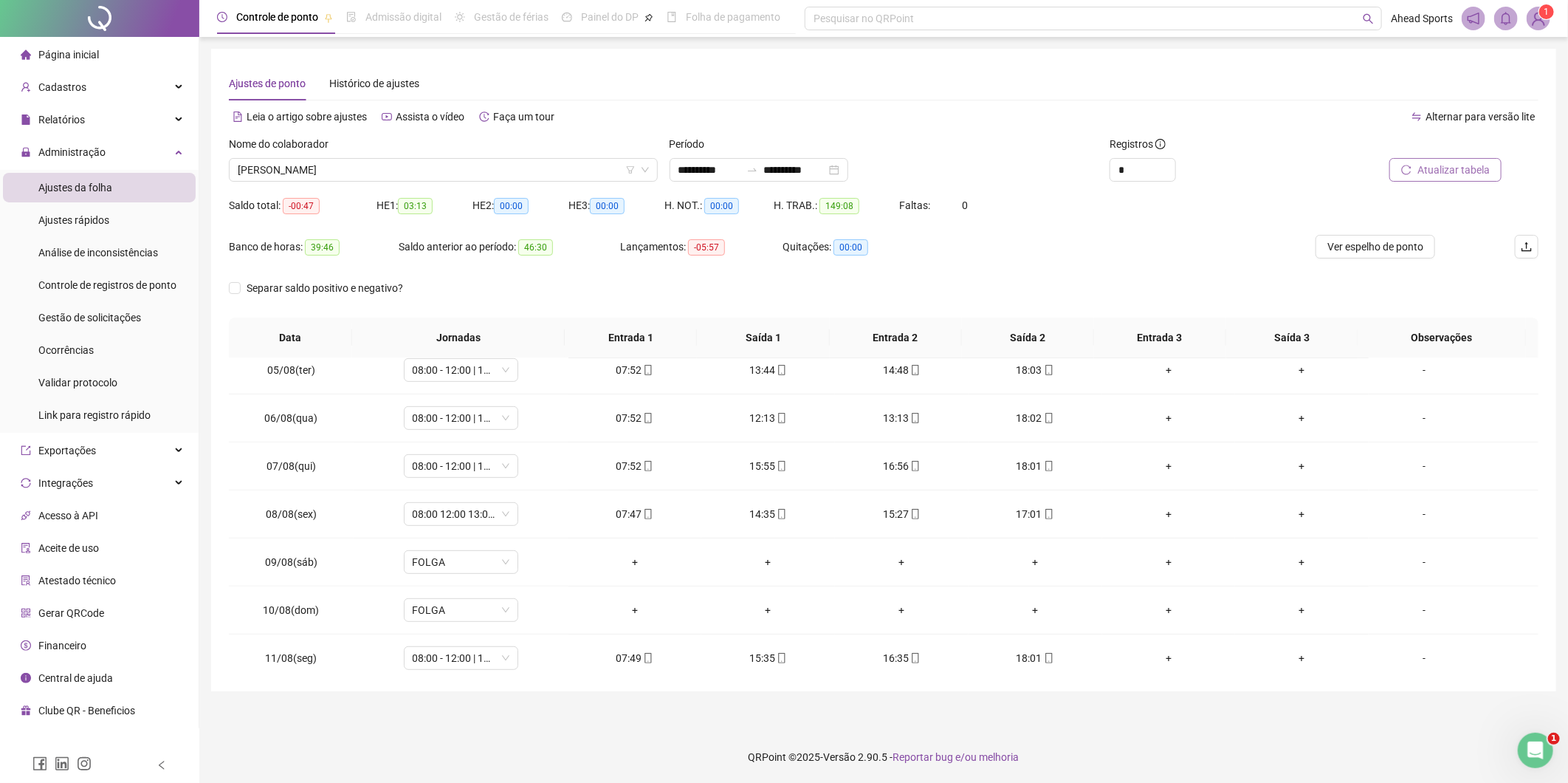
click at [1489, 176] on span "Atualizar tabela" at bounding box center [1454, 169] width 72 height 16
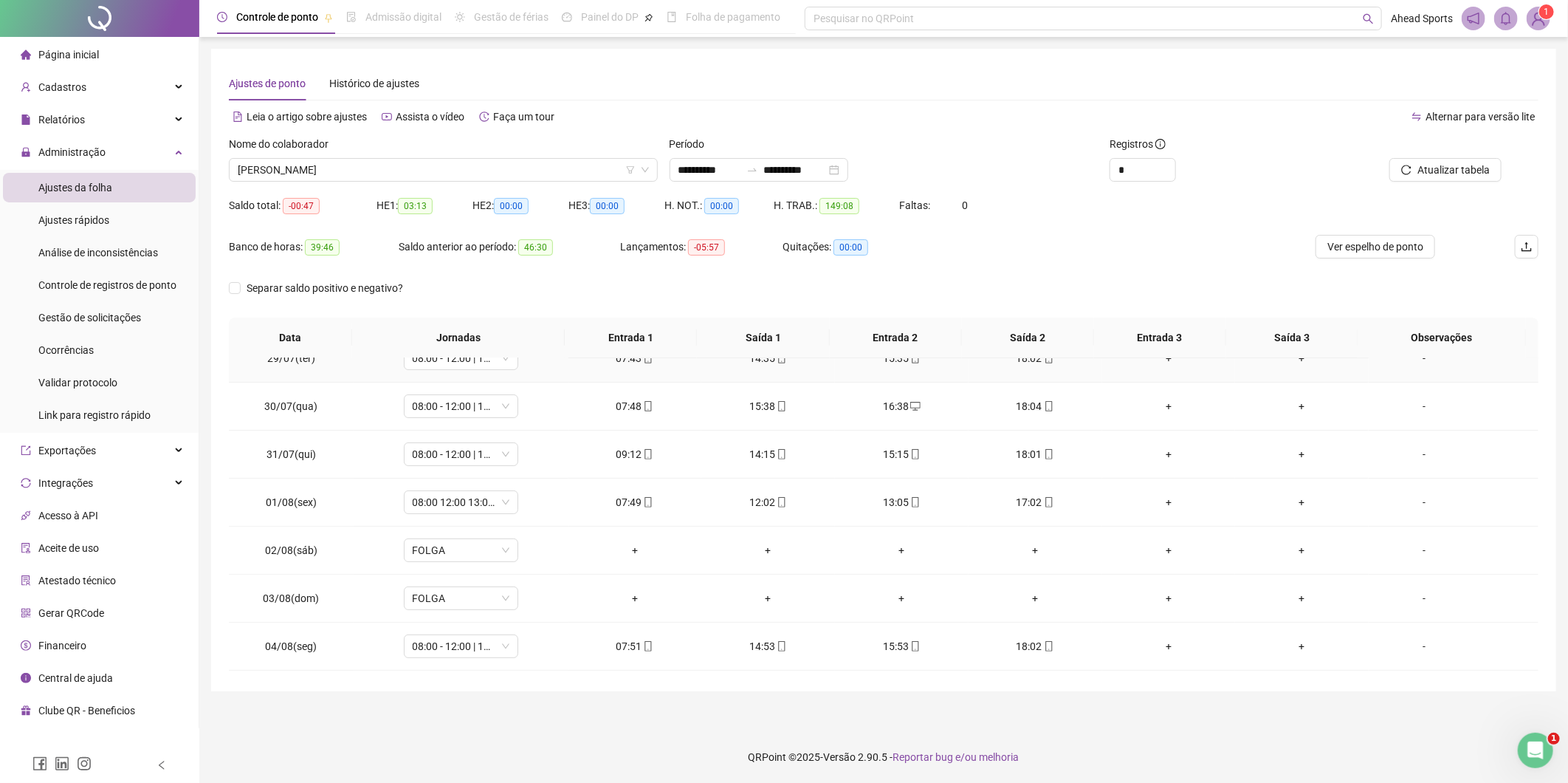
scroll to position [0, 0]
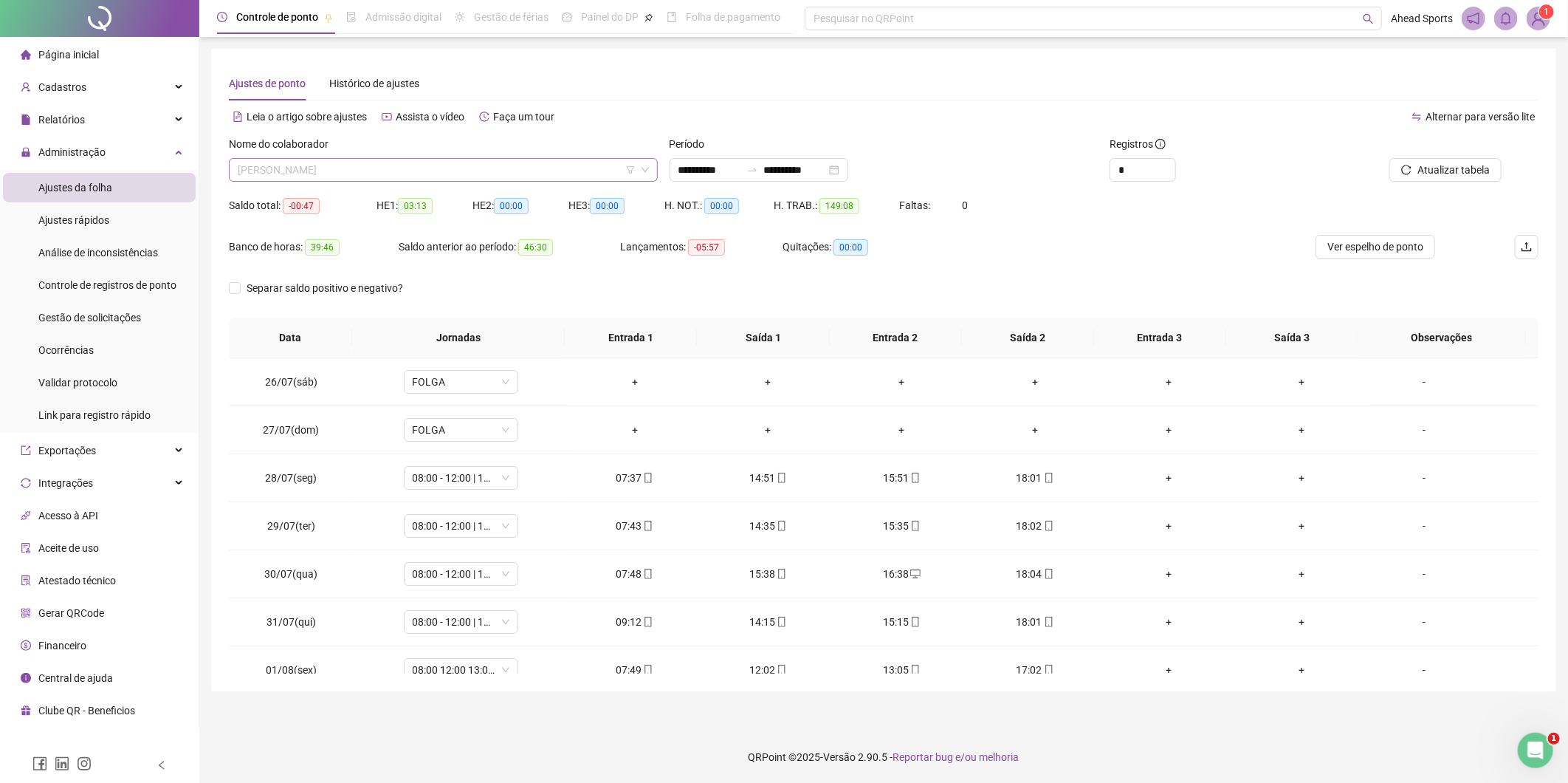
click at [584, 164] on span "[PERSON_NAME]" at bounding box center [443, 169] width 411 height 22
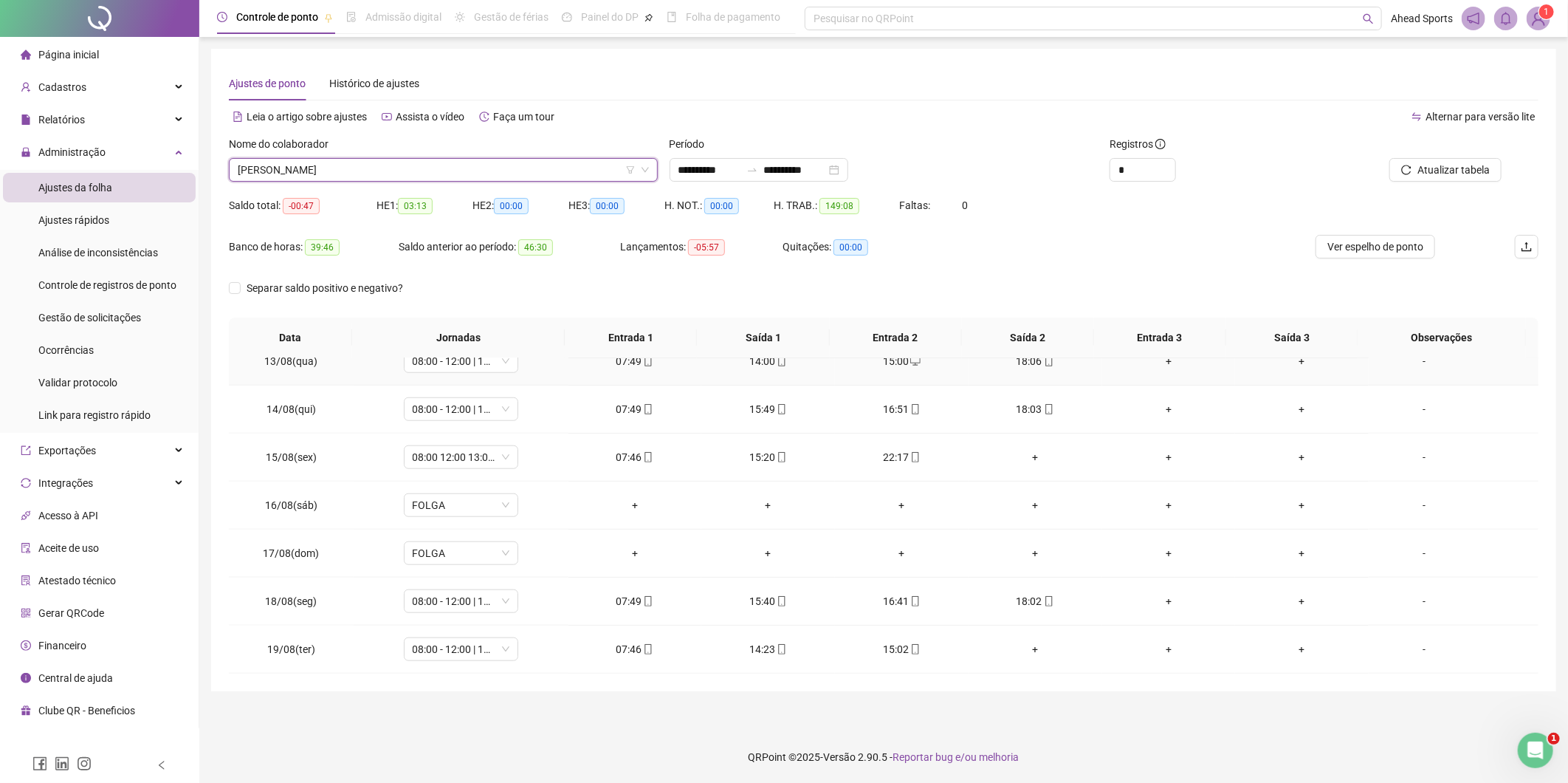
scroll to position [887, 0]
click at [1030, 459] on div "+" at bounding box center [1035, 457] width 110 height 16
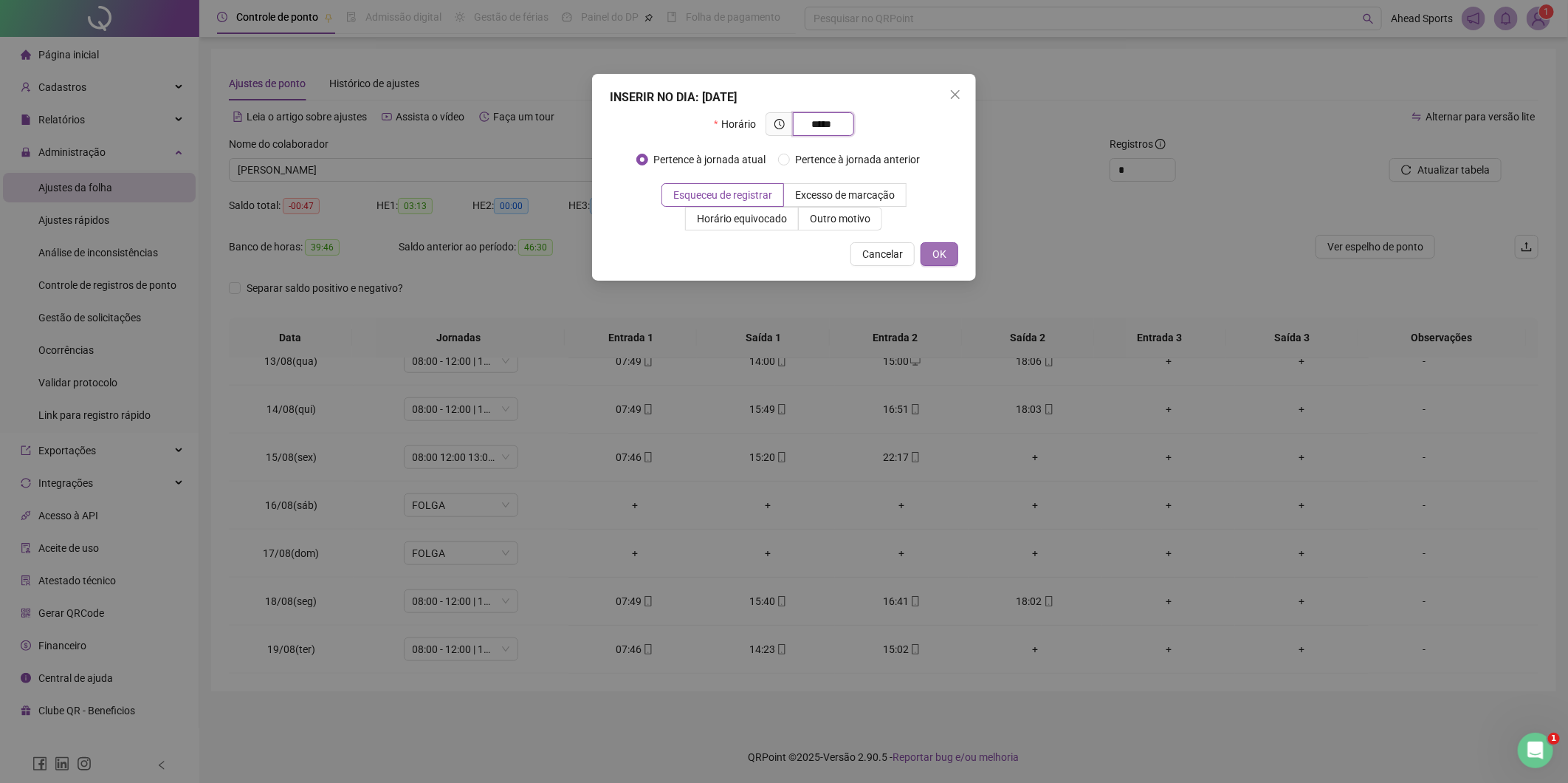
type input "*****"
click at [940, 253] on span "OK" at bounding box center [939, 254] width 14 height 16
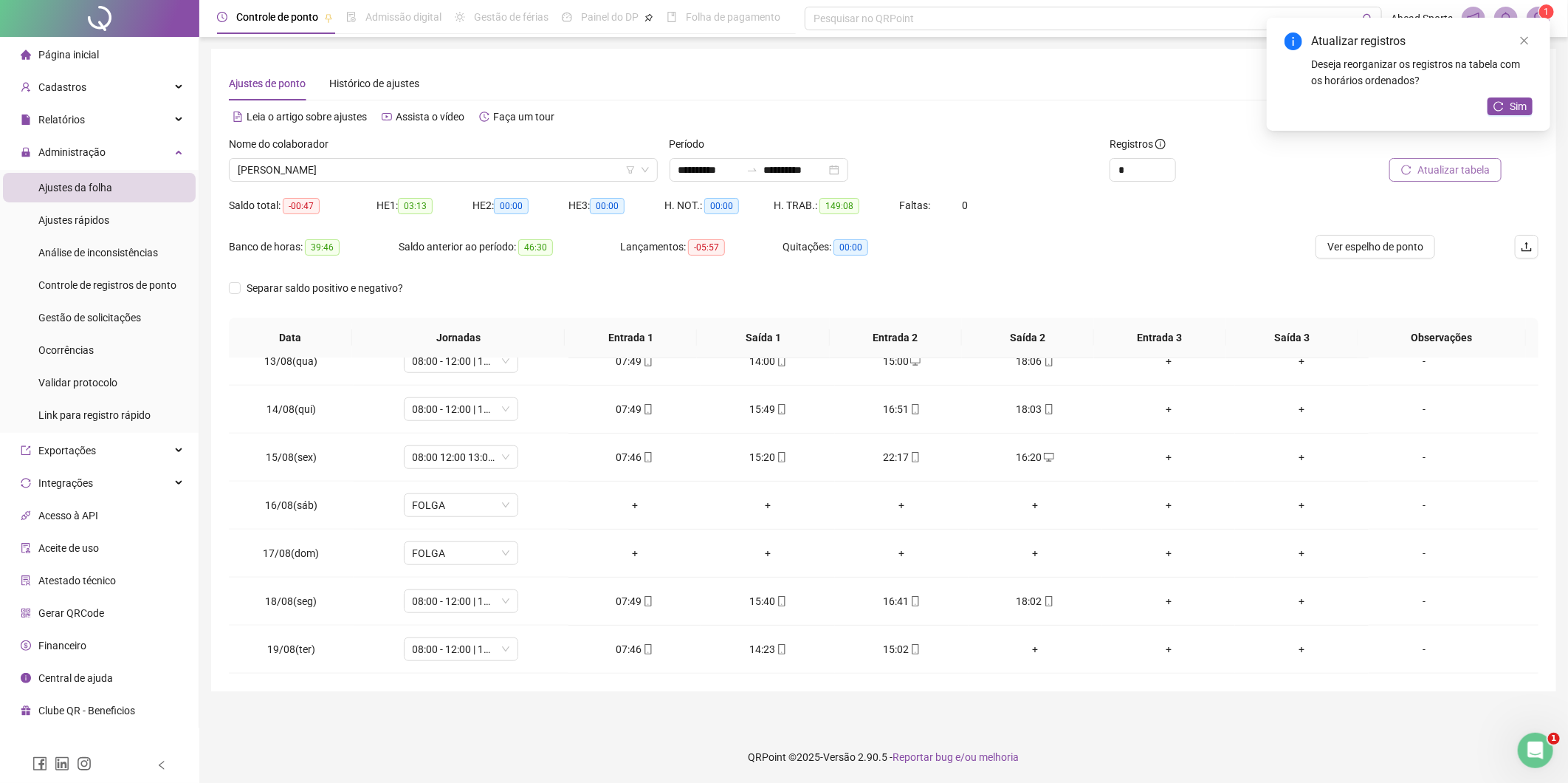
click at [1440, 166] on span "Atualizar tabela" at bounding box center [1454, 169] width 72 height 16
click at [1507, 105] on button "Sim" at bounding box center [1509, 106] width 45 height 18
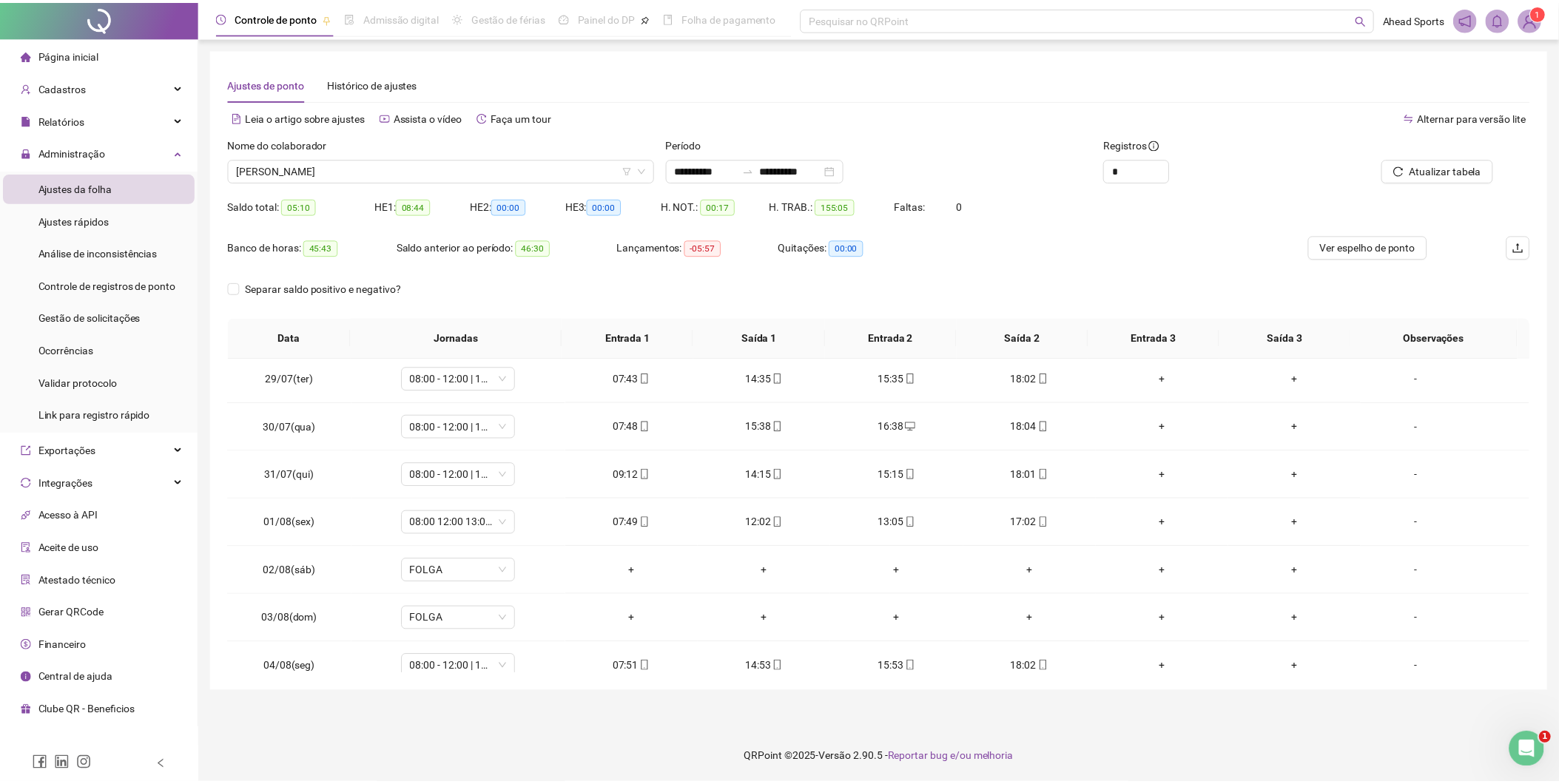
scroll to position [0, 0]
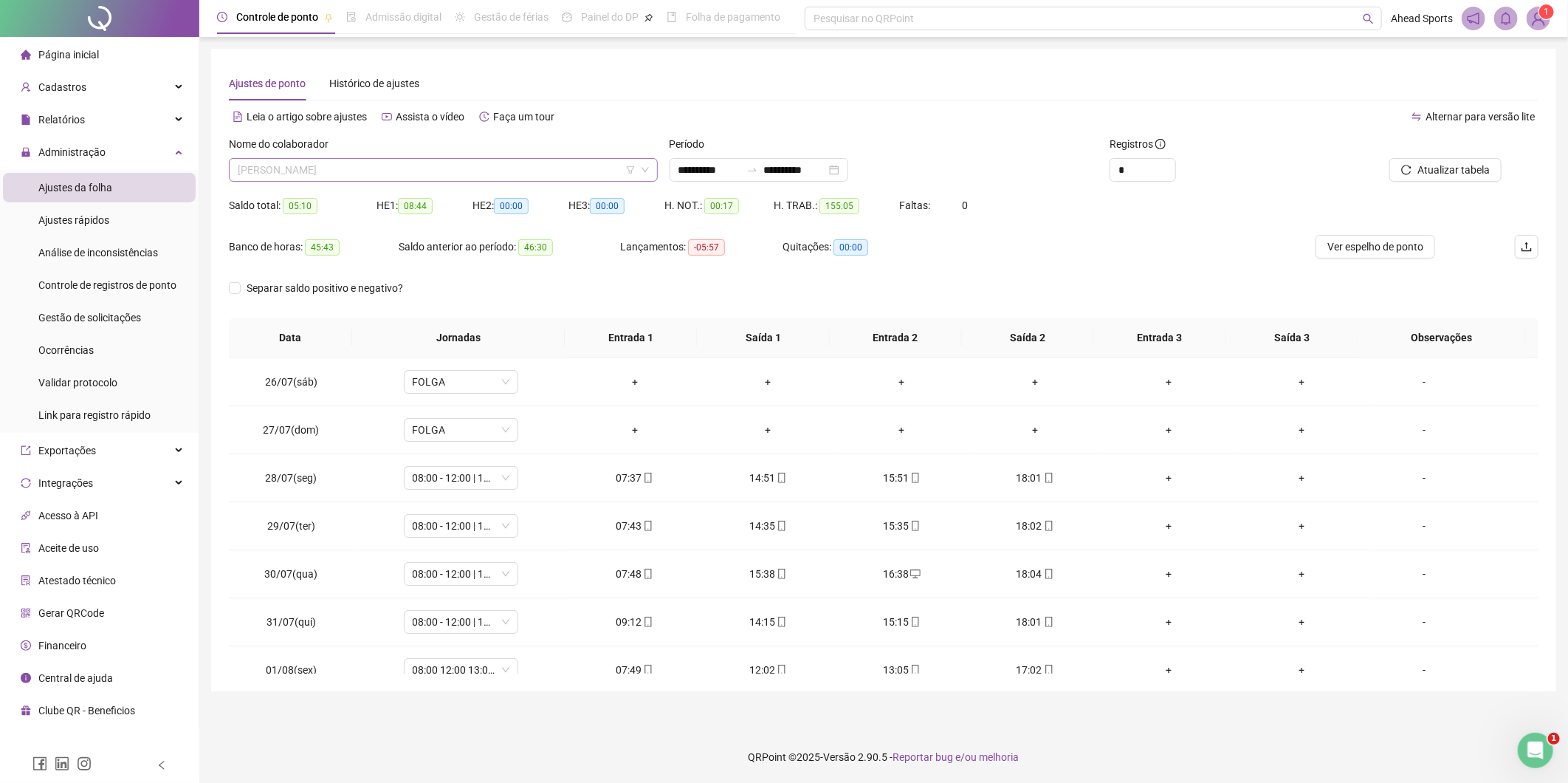
click at [446, 164] on span "[PERSON_NAME]" at bounding box center [443, 169] width 411 height 22
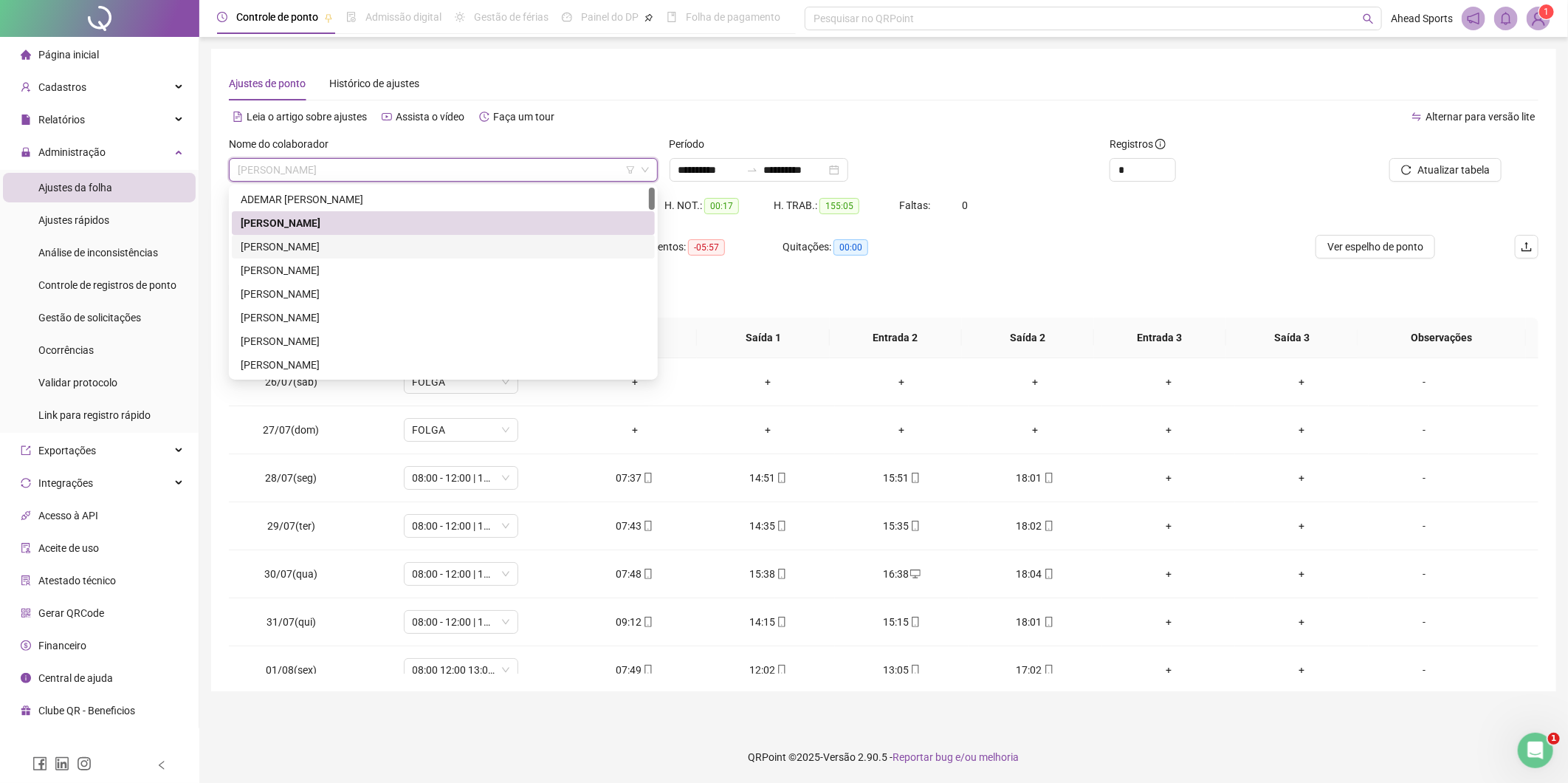
click at [426, 247] on div "[PERSON_NAME]" at bounding box center [443, 246] width 406 height 16
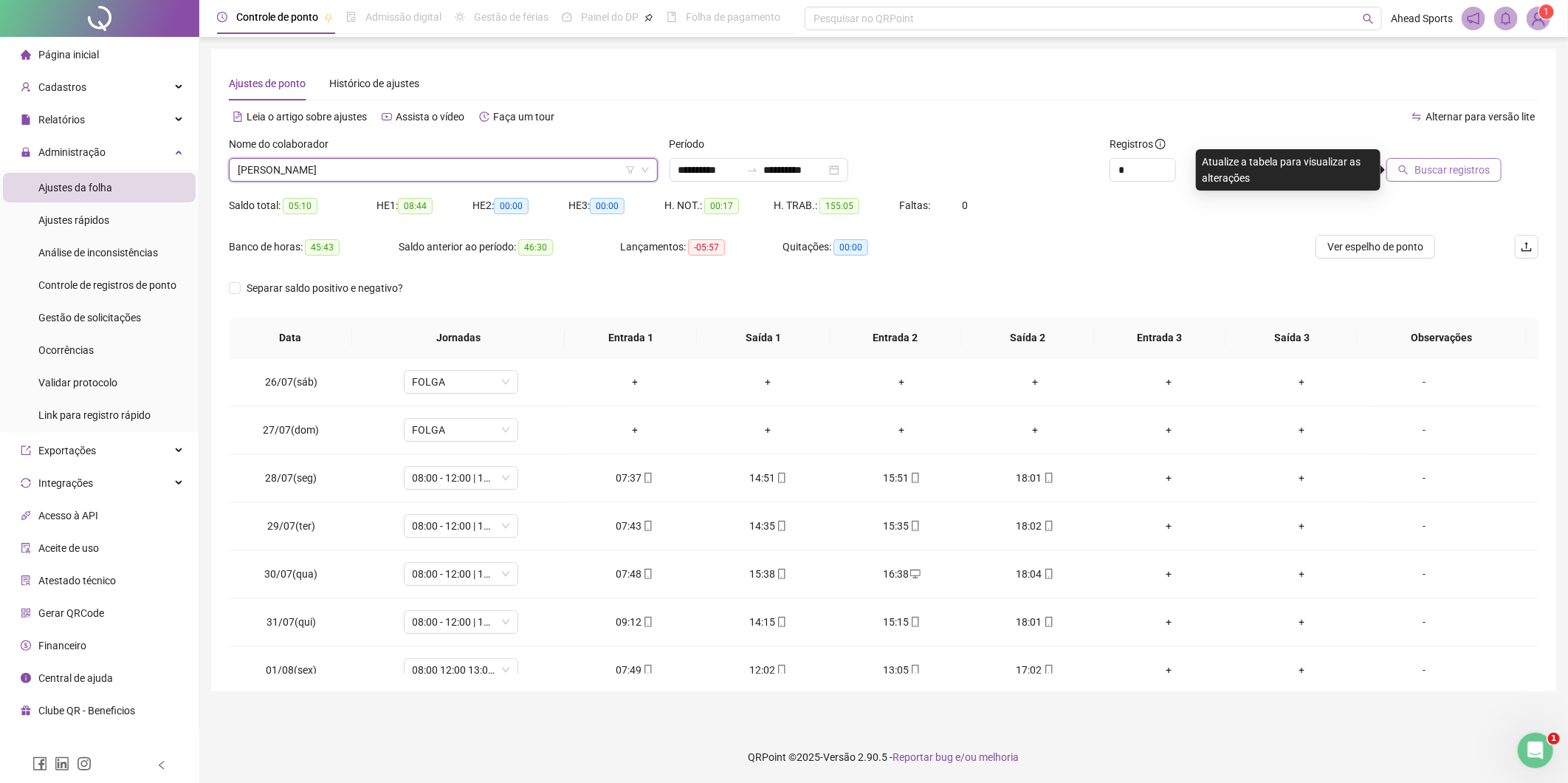
click at [1435, 162] on span "Buscar registros" at bounding box center [1451, 169] width 75 height 16
